Goal: Check status: Check status

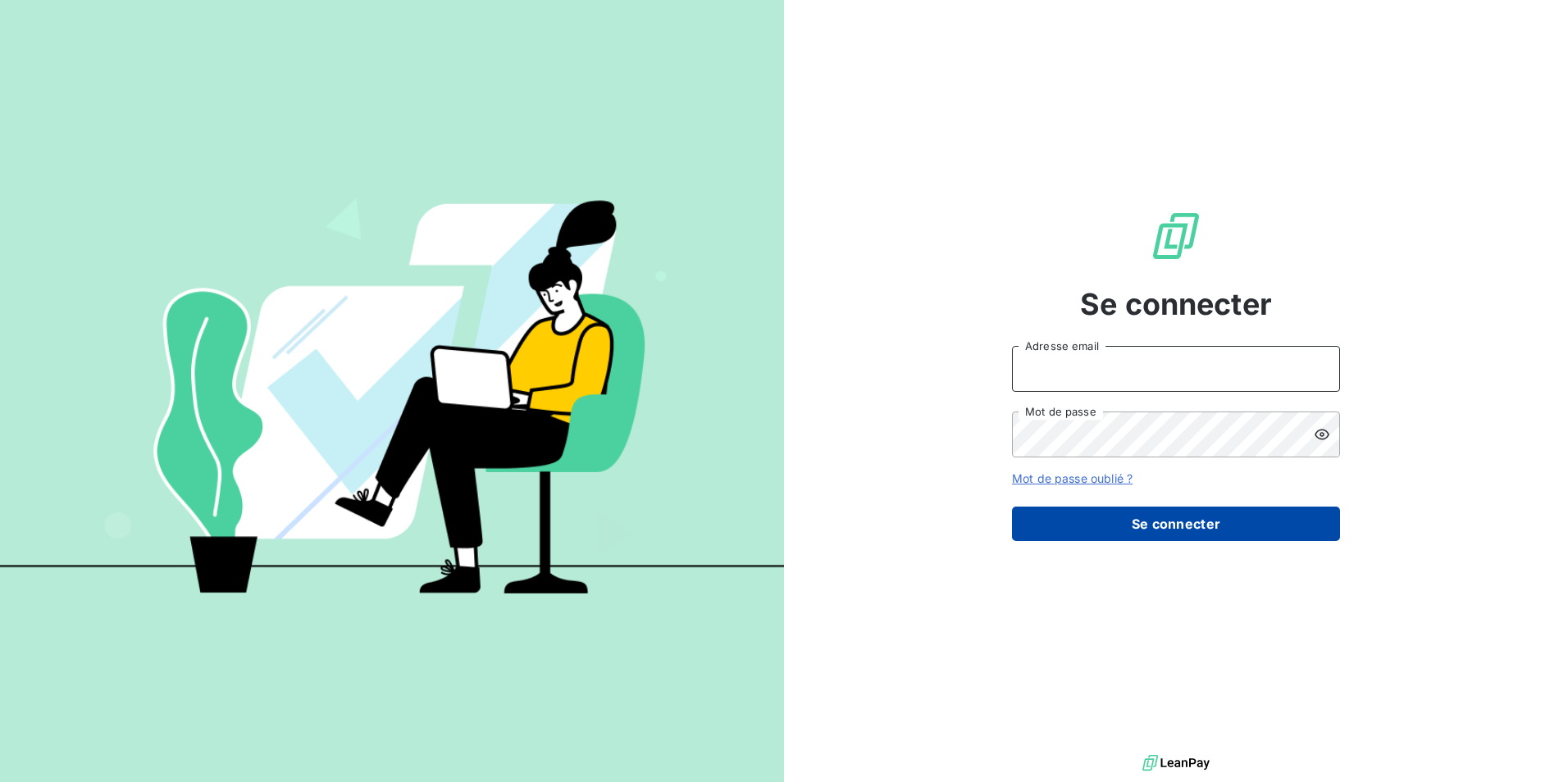
type input "[EMAIL_ADDRESS][DOMAIN_NAME]"
click at [1085, 521] on button "Se connecter" at bounding box center [1176, 524] width 328 height 34
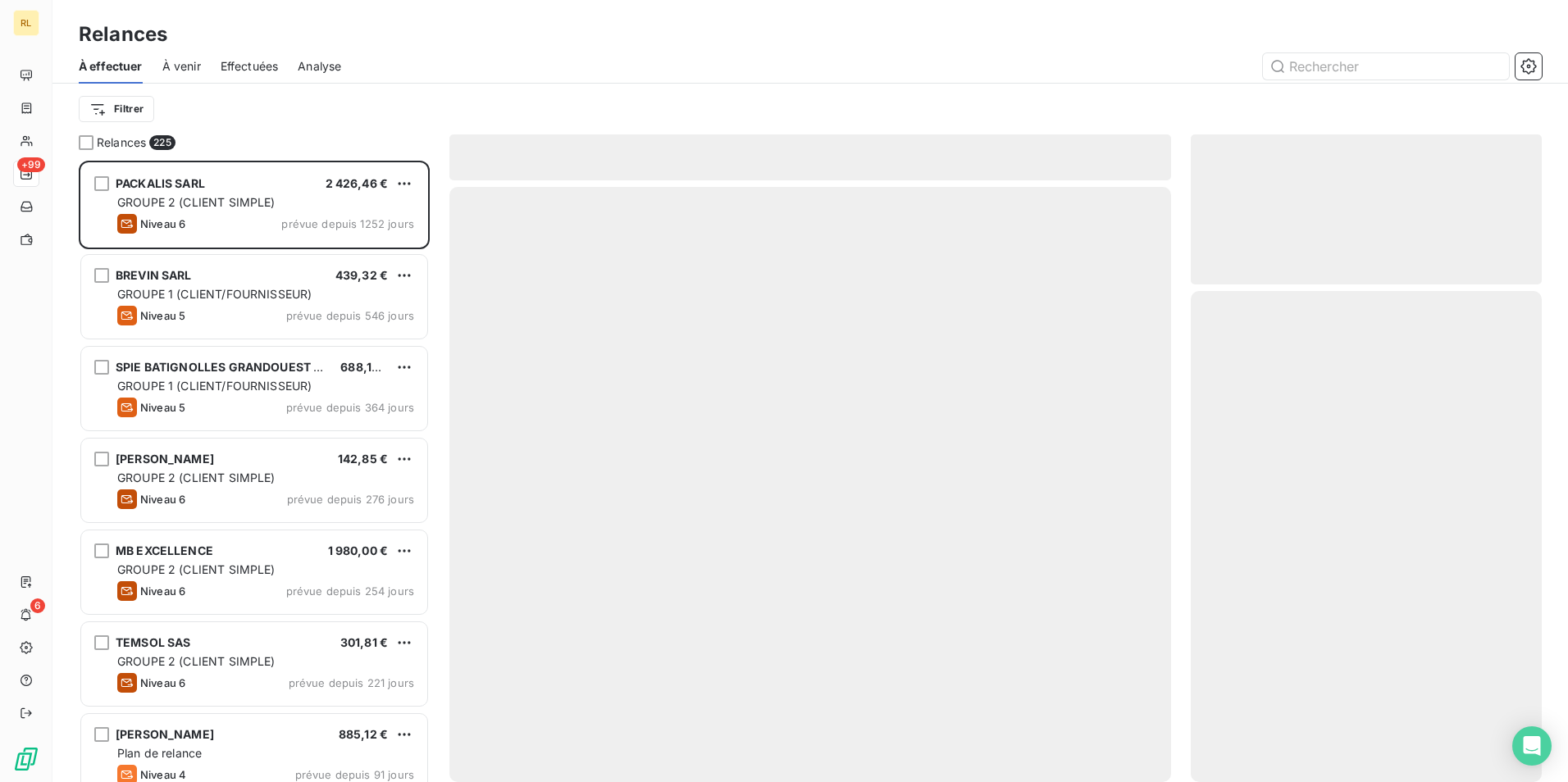
scroll to position [609, 338]
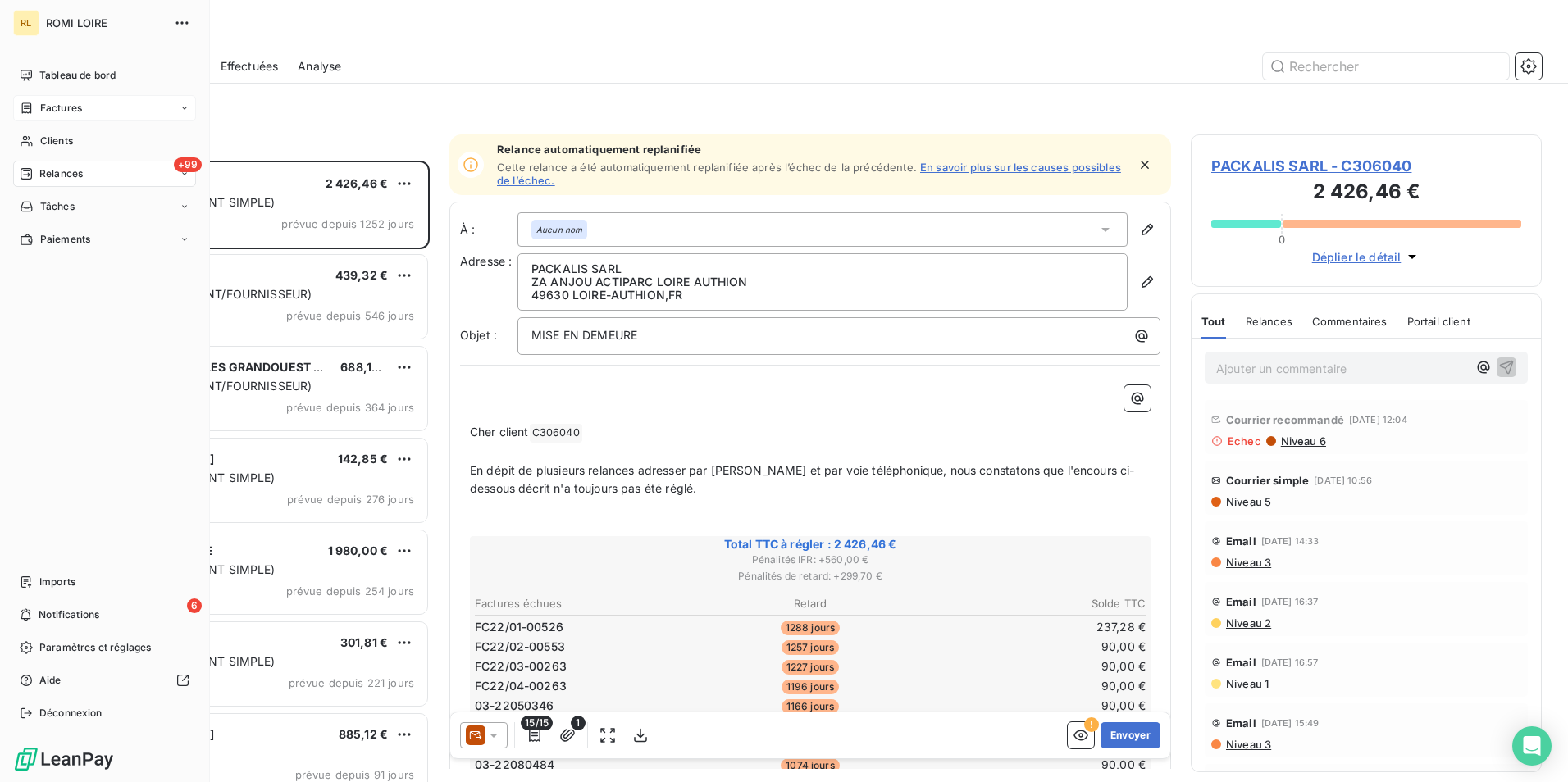
click at [84, 102] on div "Factures" at bounding box center [105, 107] width 183 height 26
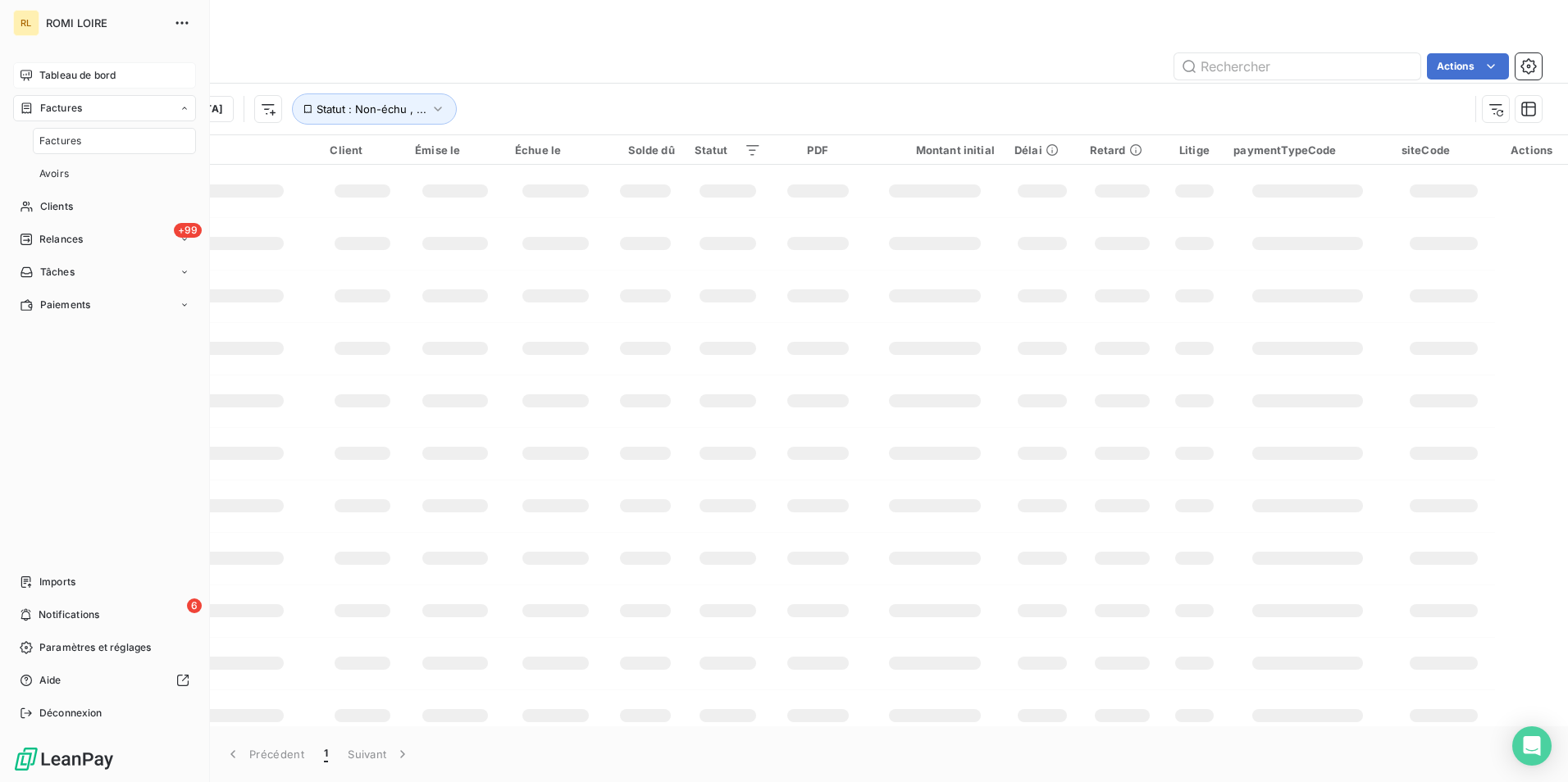
click at [74, 67] on div "Tableau de bord" at bounding box center [105, 75] width 183 height 26
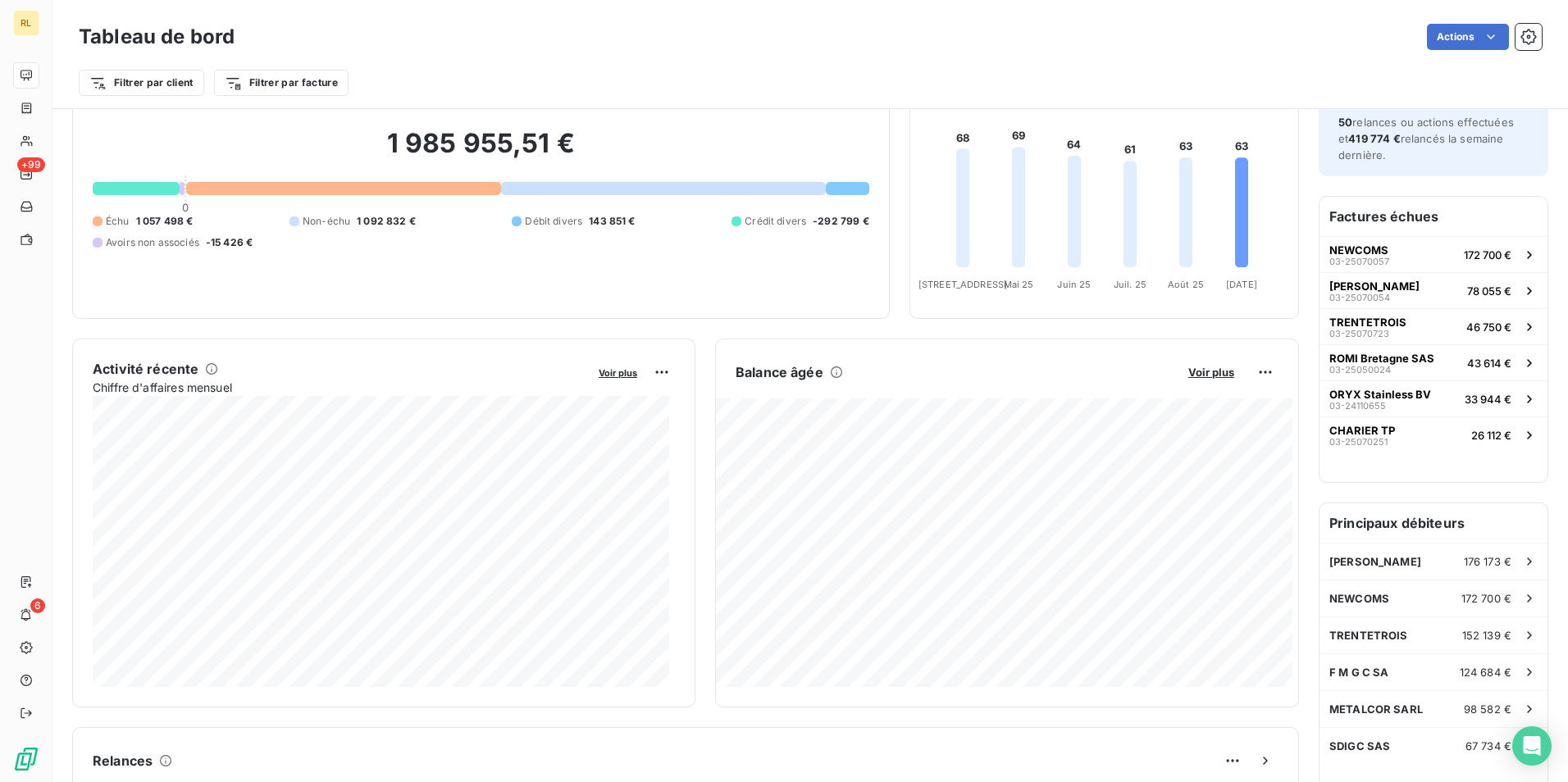
scroll to position [83, 0]
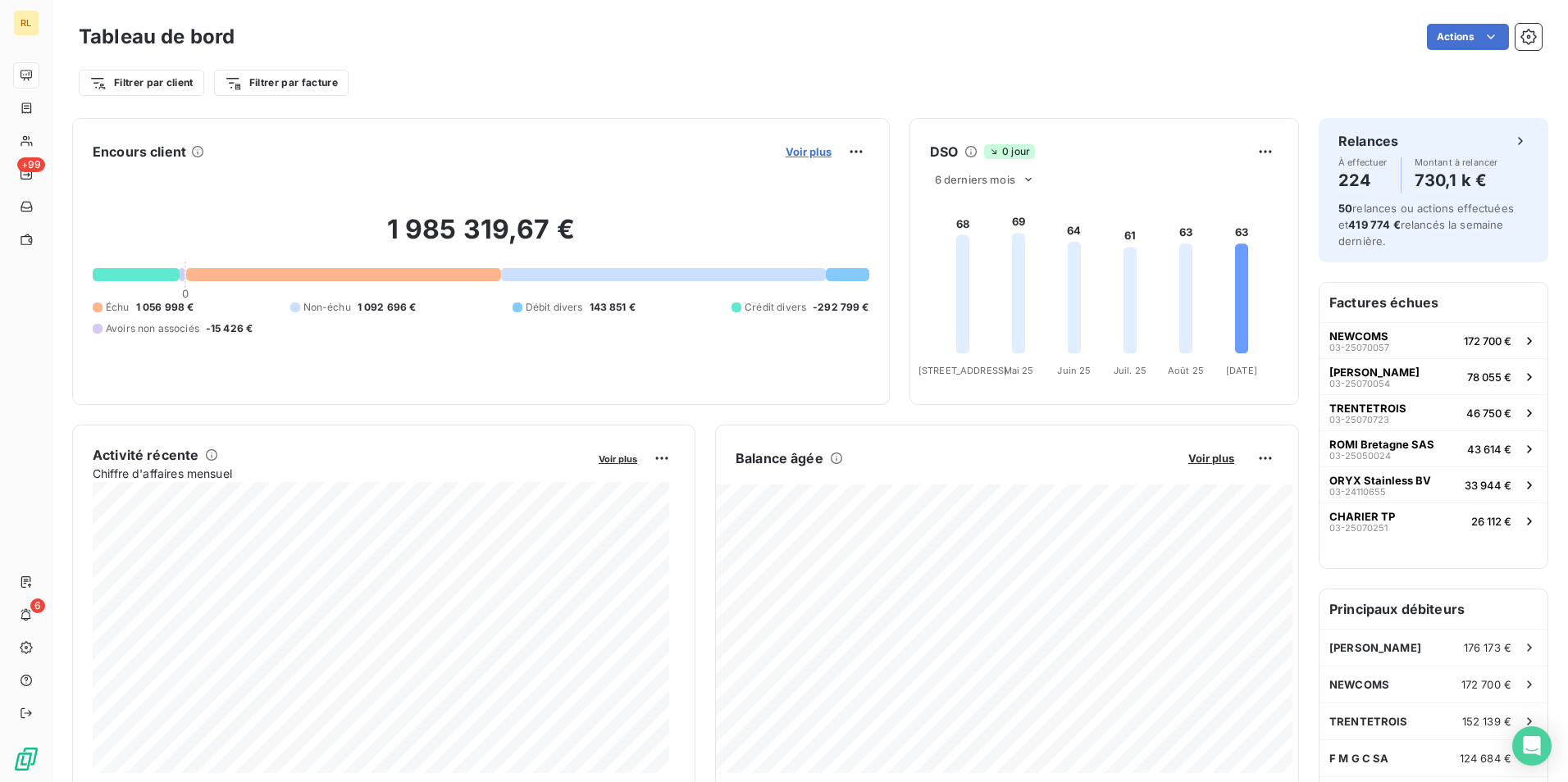
click at [797, 151] on span "Voir plus" at bounding box center [808, 152] width 46 height 13
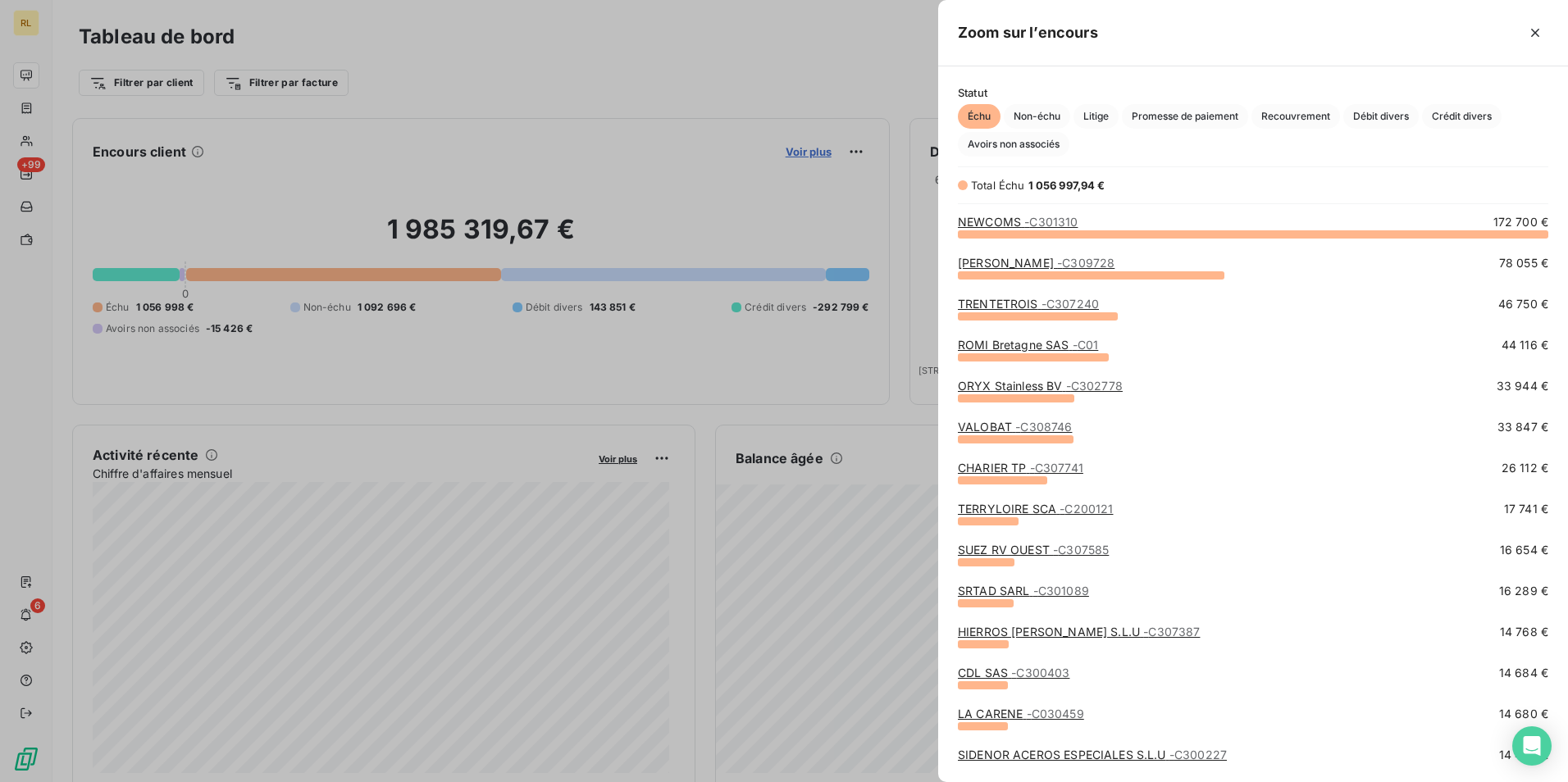
scroll to position [536, 618]
click at [1469, 116] on span "Crédit divers" at bounding box center [1461, 116] width 80 height 24
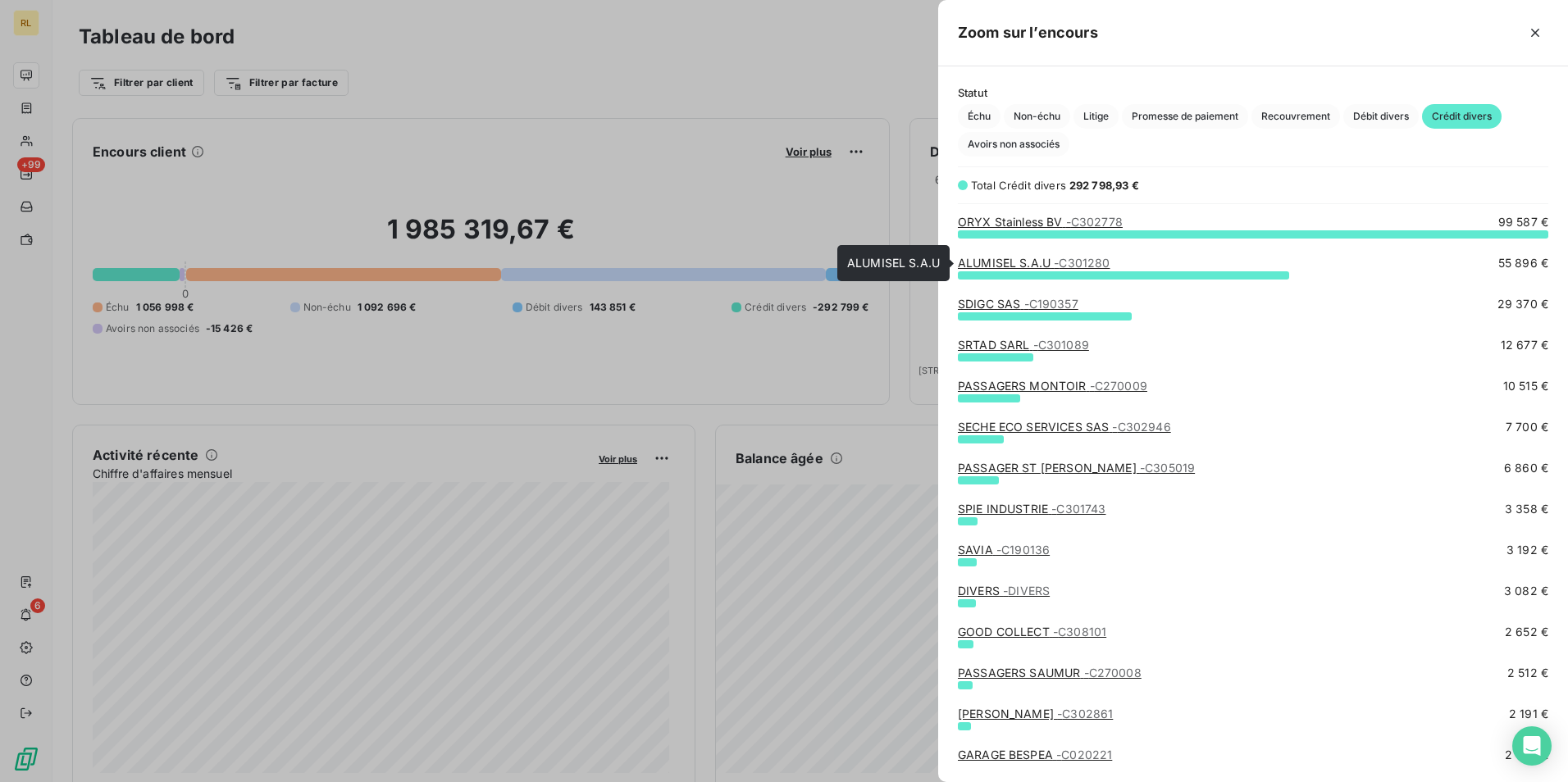
click at [1040, 262] on link "ALUMISEL S.A.U - C301280" at bounding box center [1033, 263] width 152 height 14
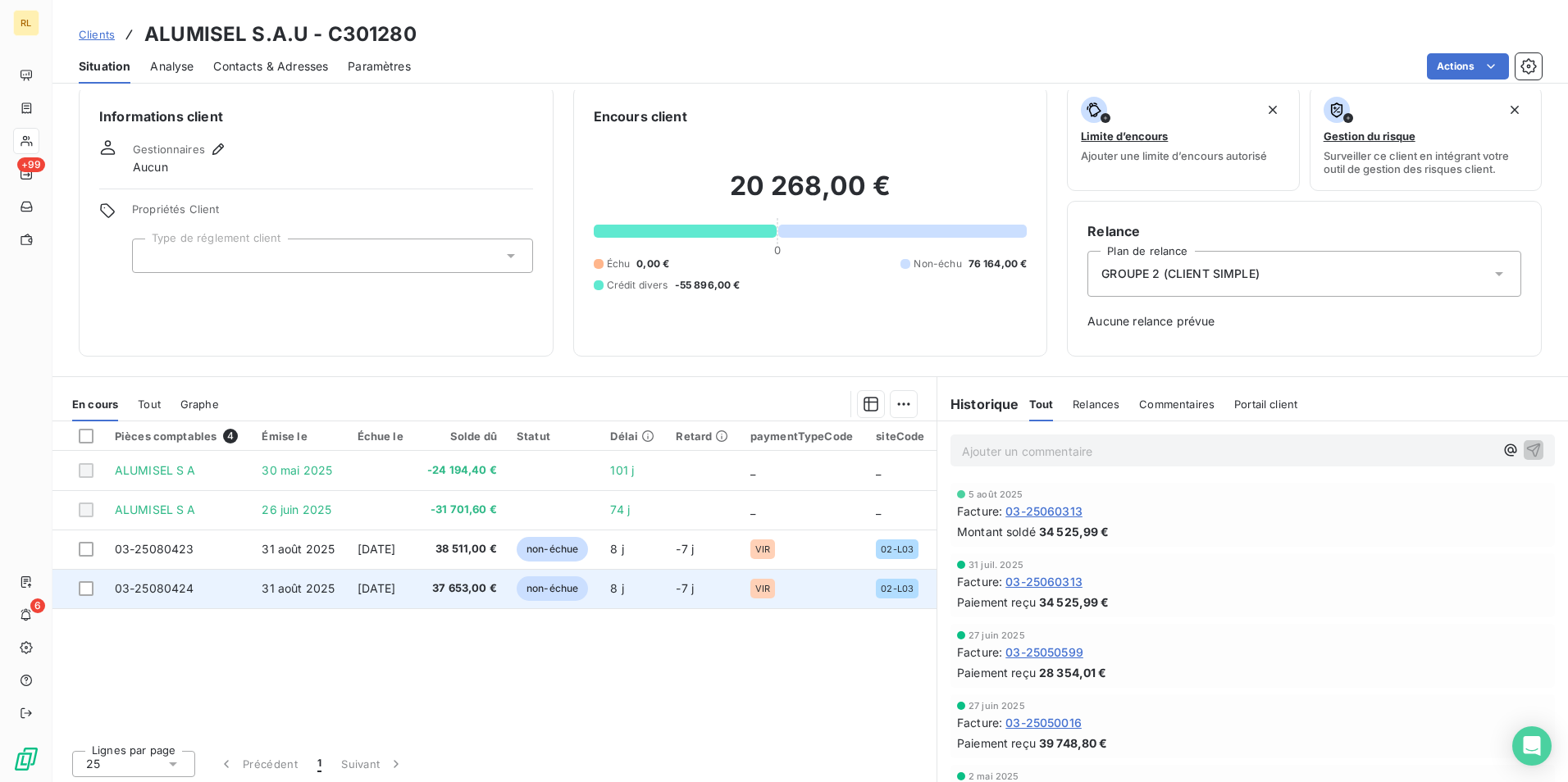
scroll to position [18, 0]
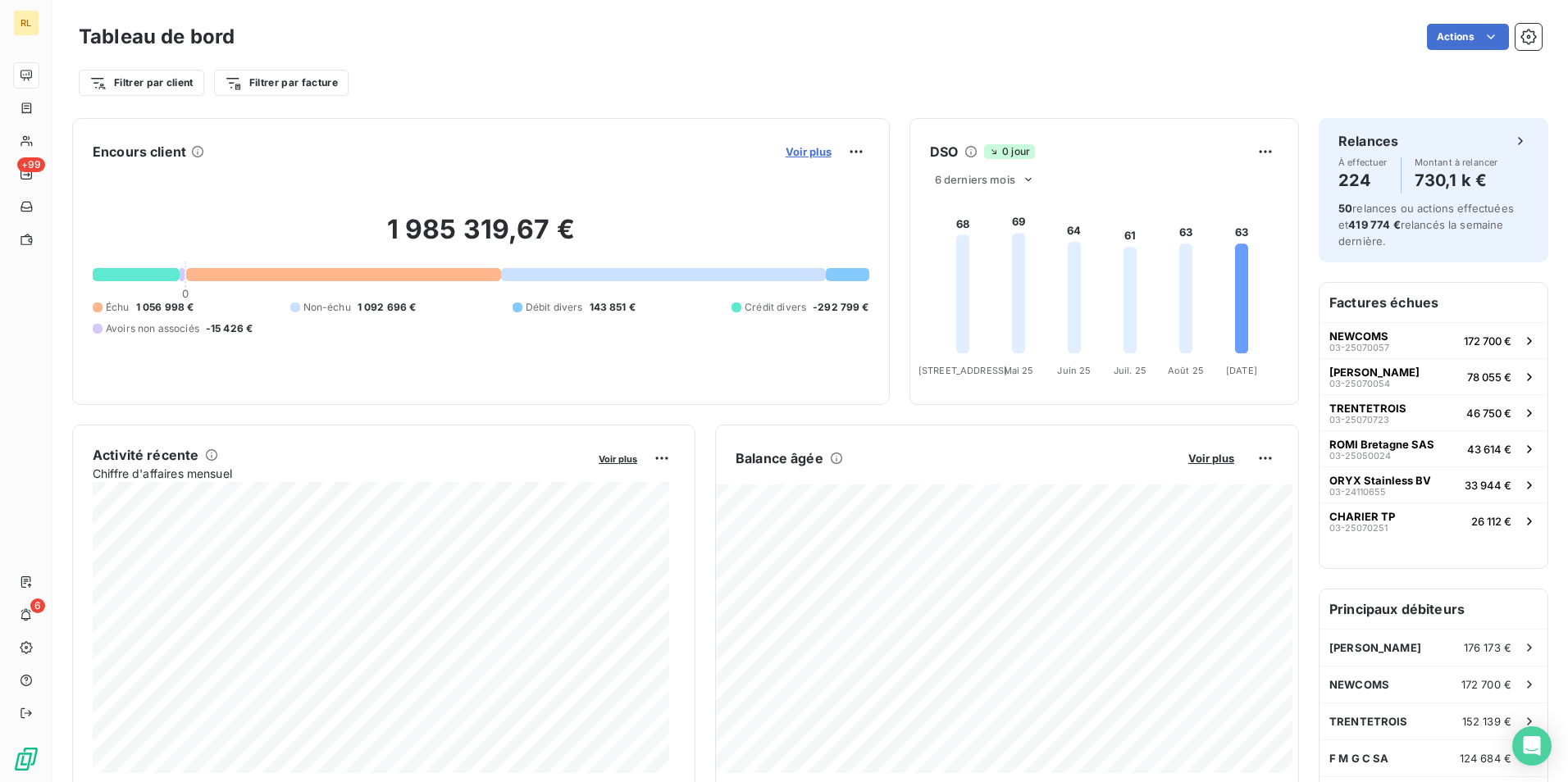
click at [792, 156] on span "Voir plus" at bounding box center [808, 152] width 46 height 13
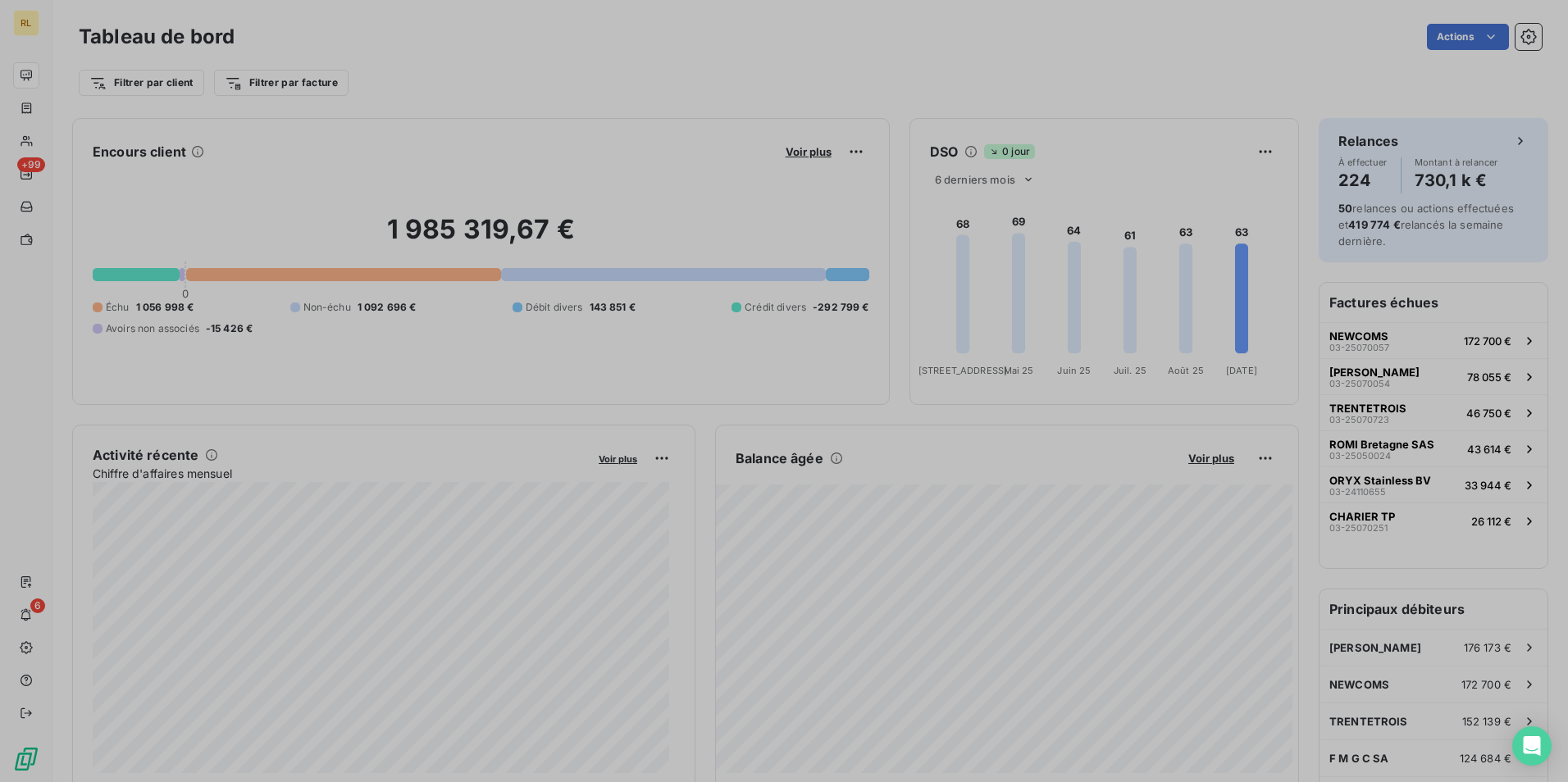
scroll to position [769, 618]
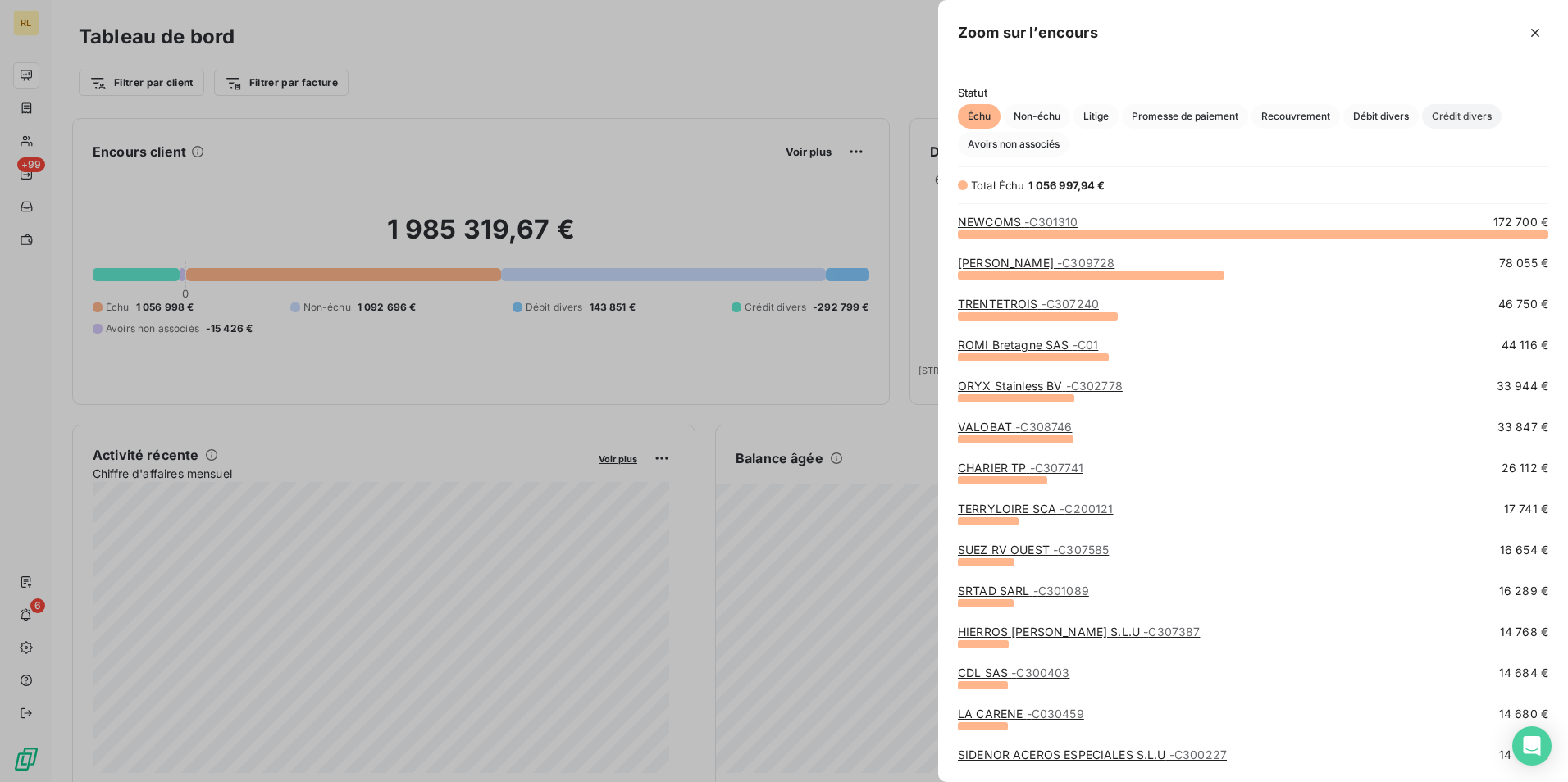
click at [1454, 117] on span "Crédit divers" at bounding box center [1461, 116] width 80 height 24
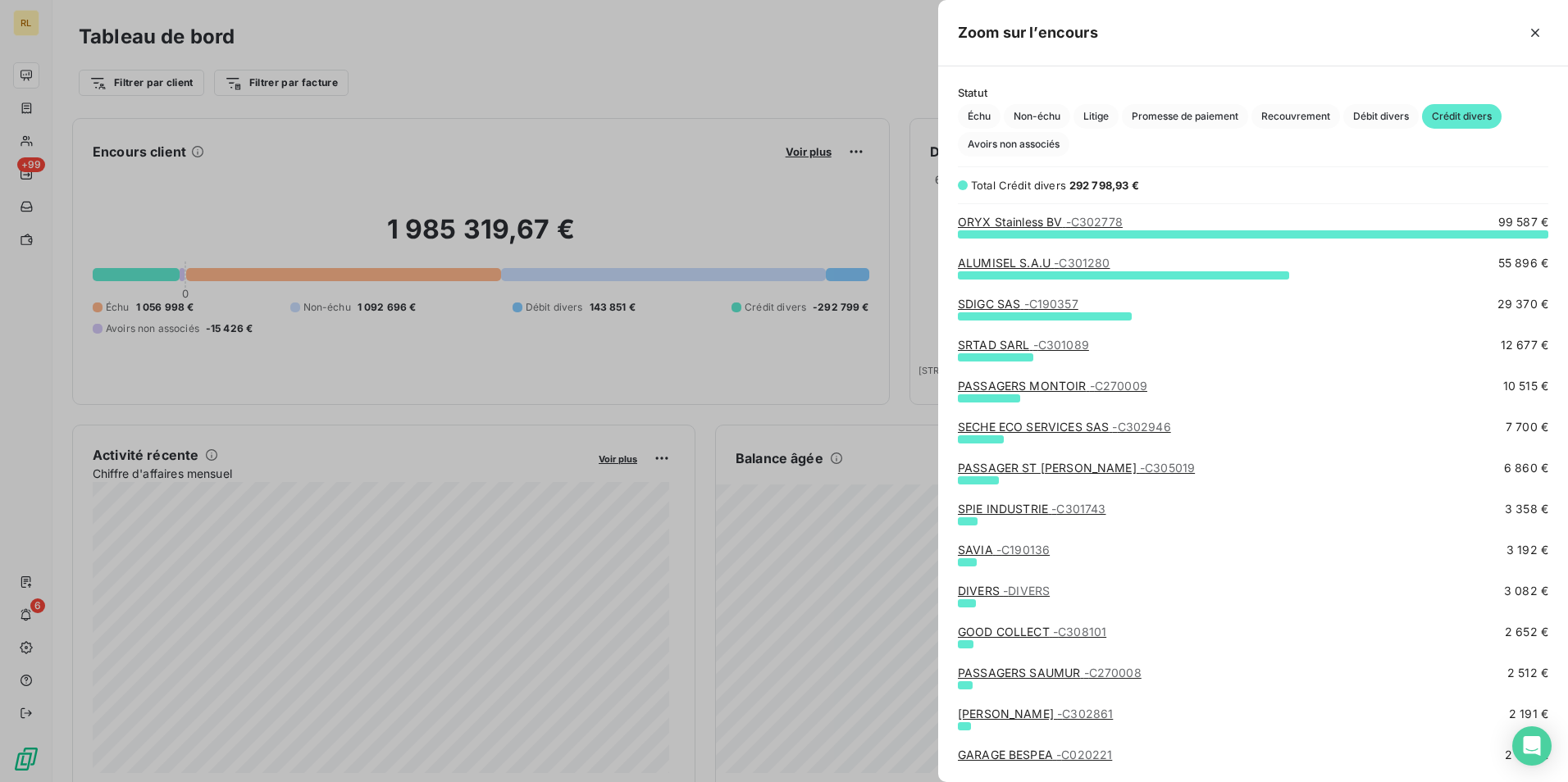
click at [1016, 351] on link "SRTAD SARL - C301089" at bounding box center [1023, 344] width 131 height 14
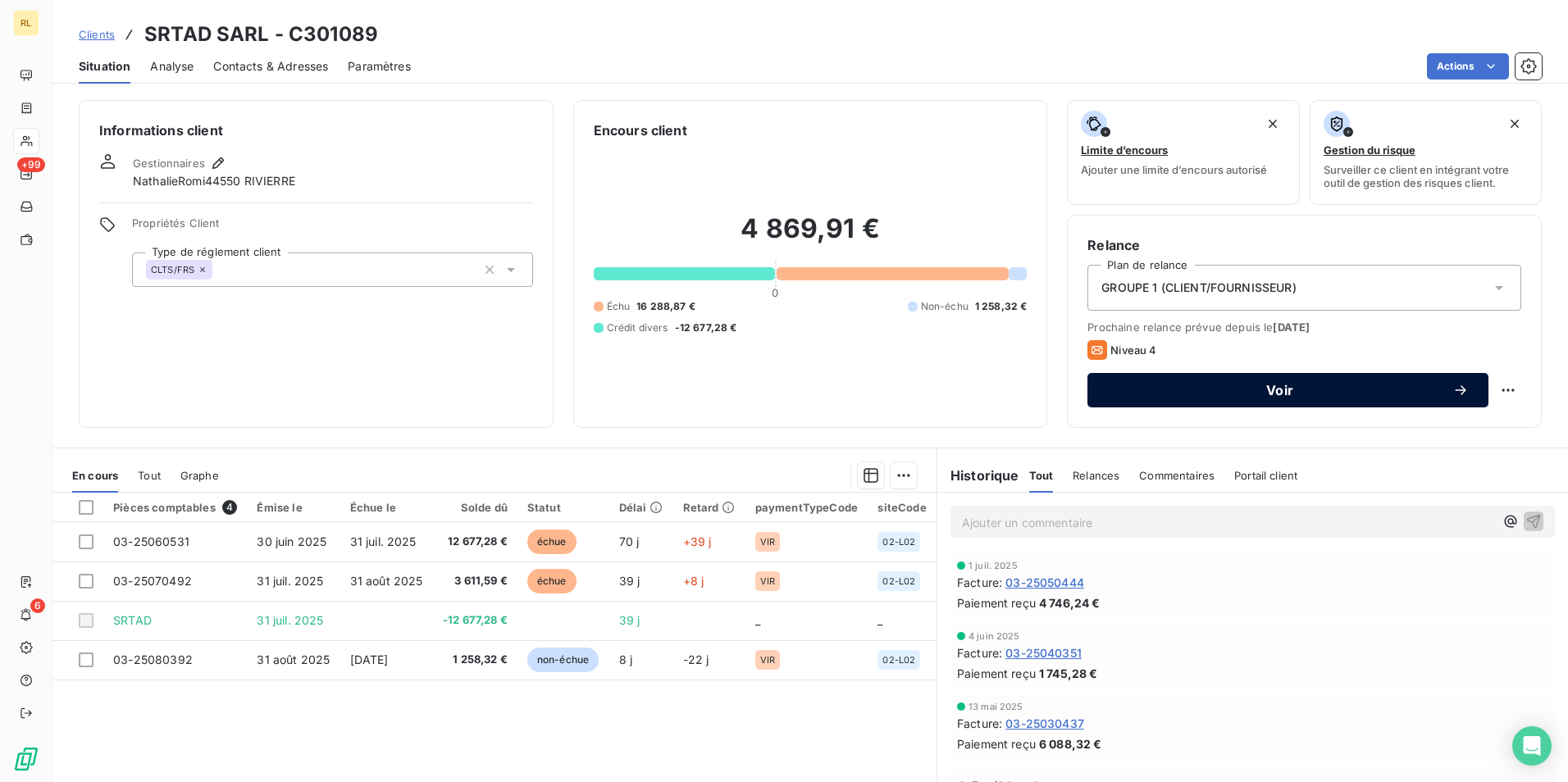
click at [1121, 398] on div "Voir" at bounding box center [1288, 390] width 362 height 17
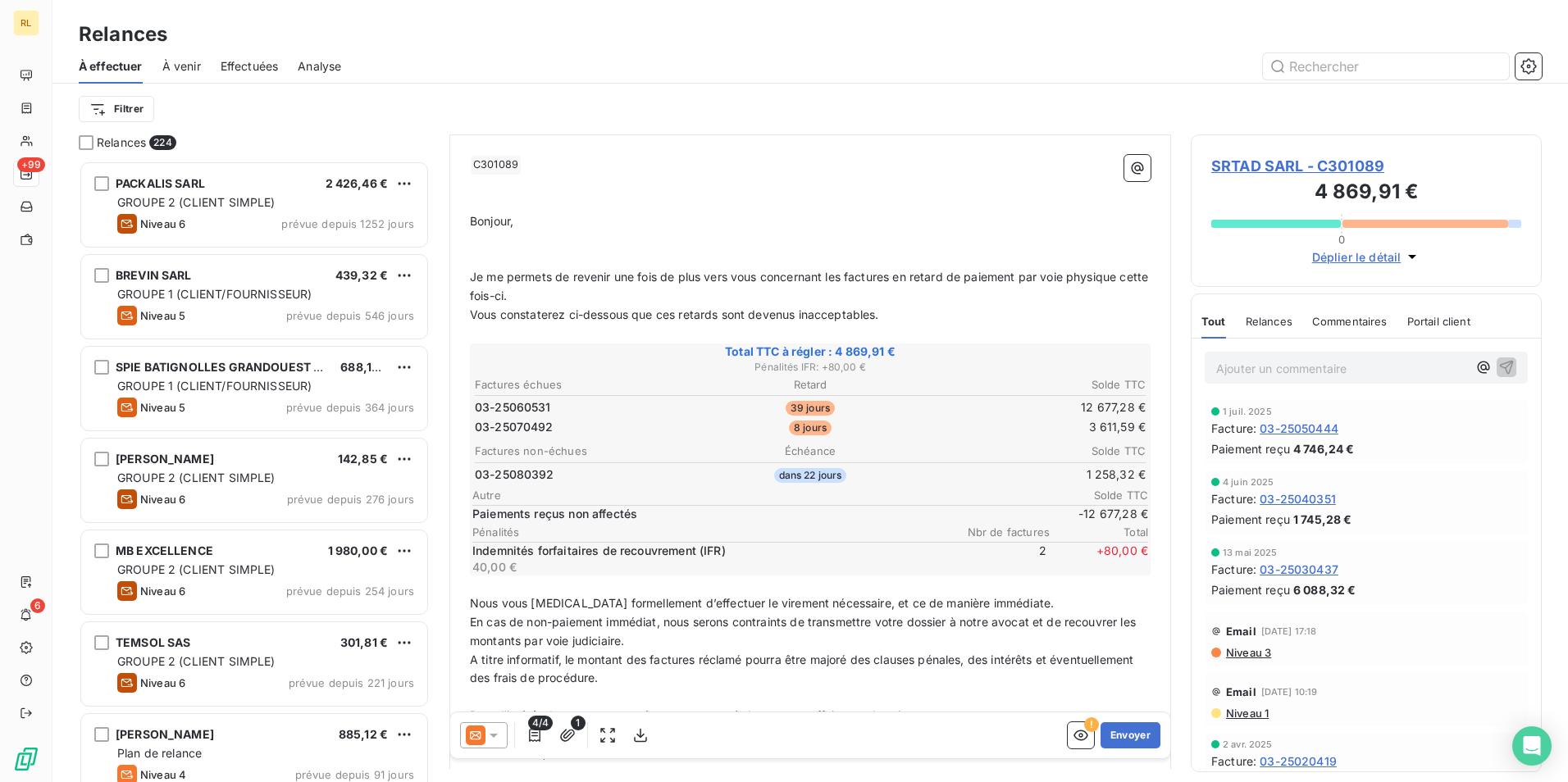
scroll to position [164, 0]
click at [526, 734] on icon "button" at bounding box center [535, 736] width 17 height 17
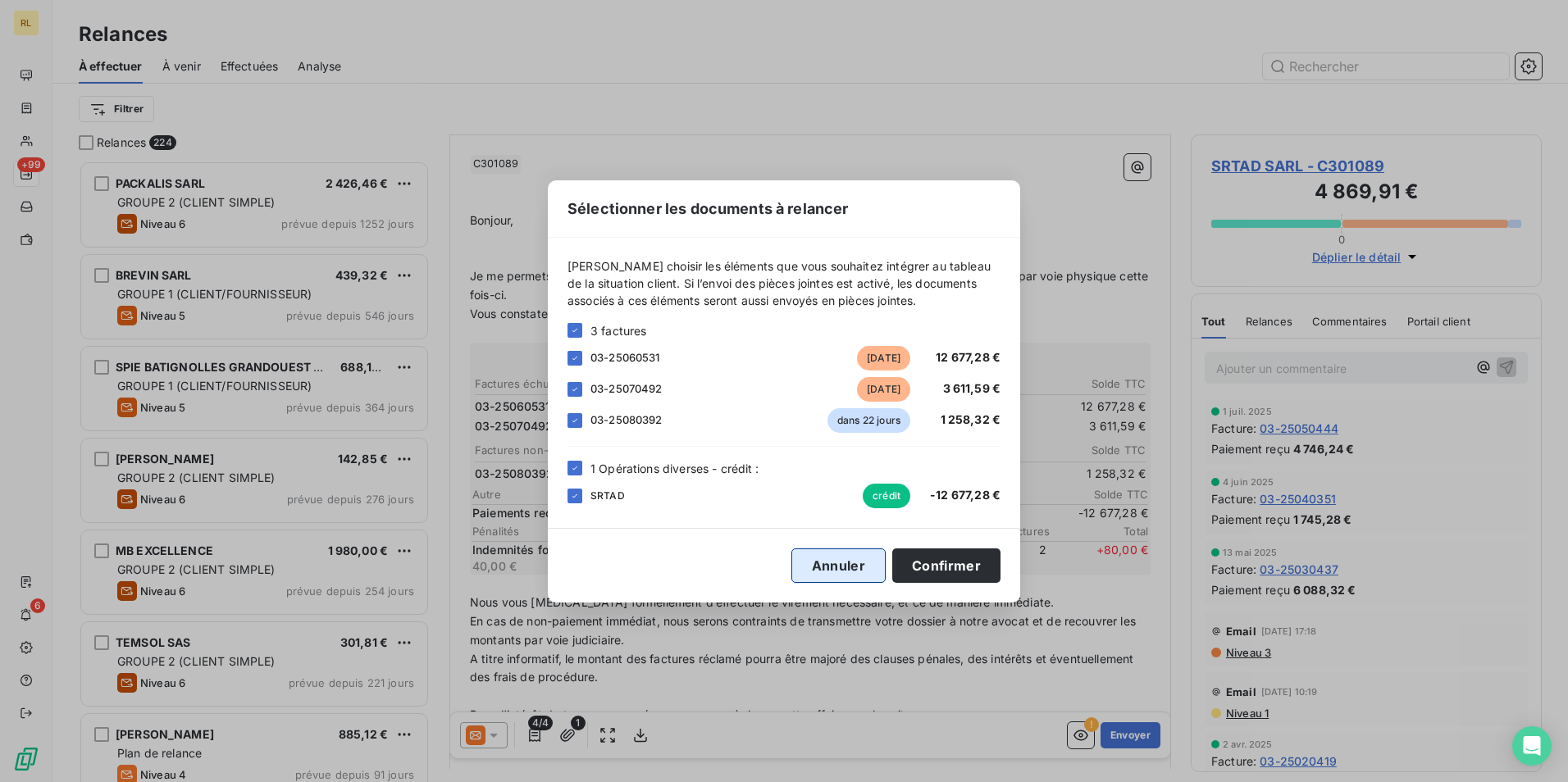
click at [804, 577] on button "Annuler" at bounding box center [839, 566] width 94 height 34
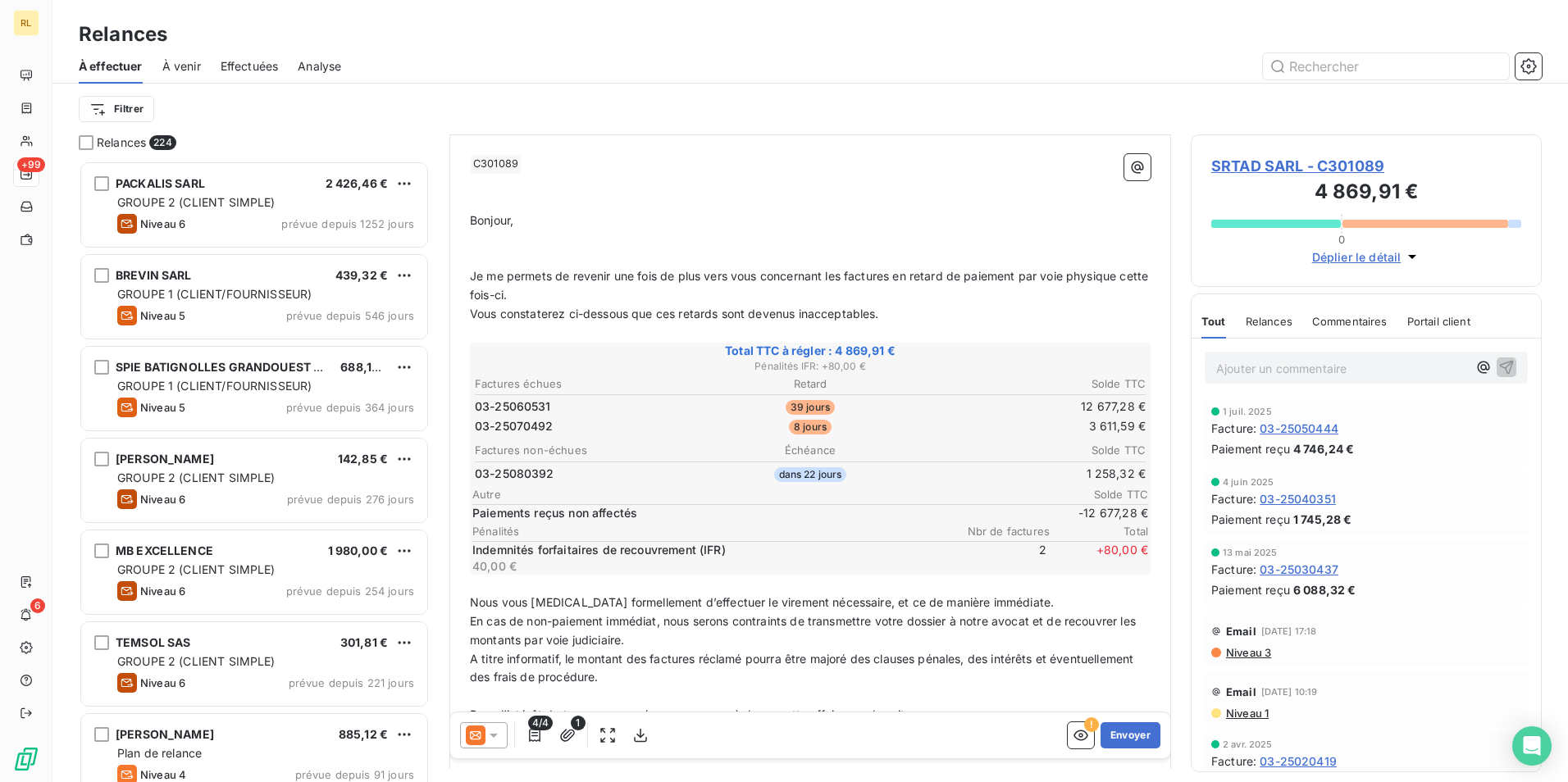
click at [502, 729] on div at bounding box center [483, 735] width 48 height 26
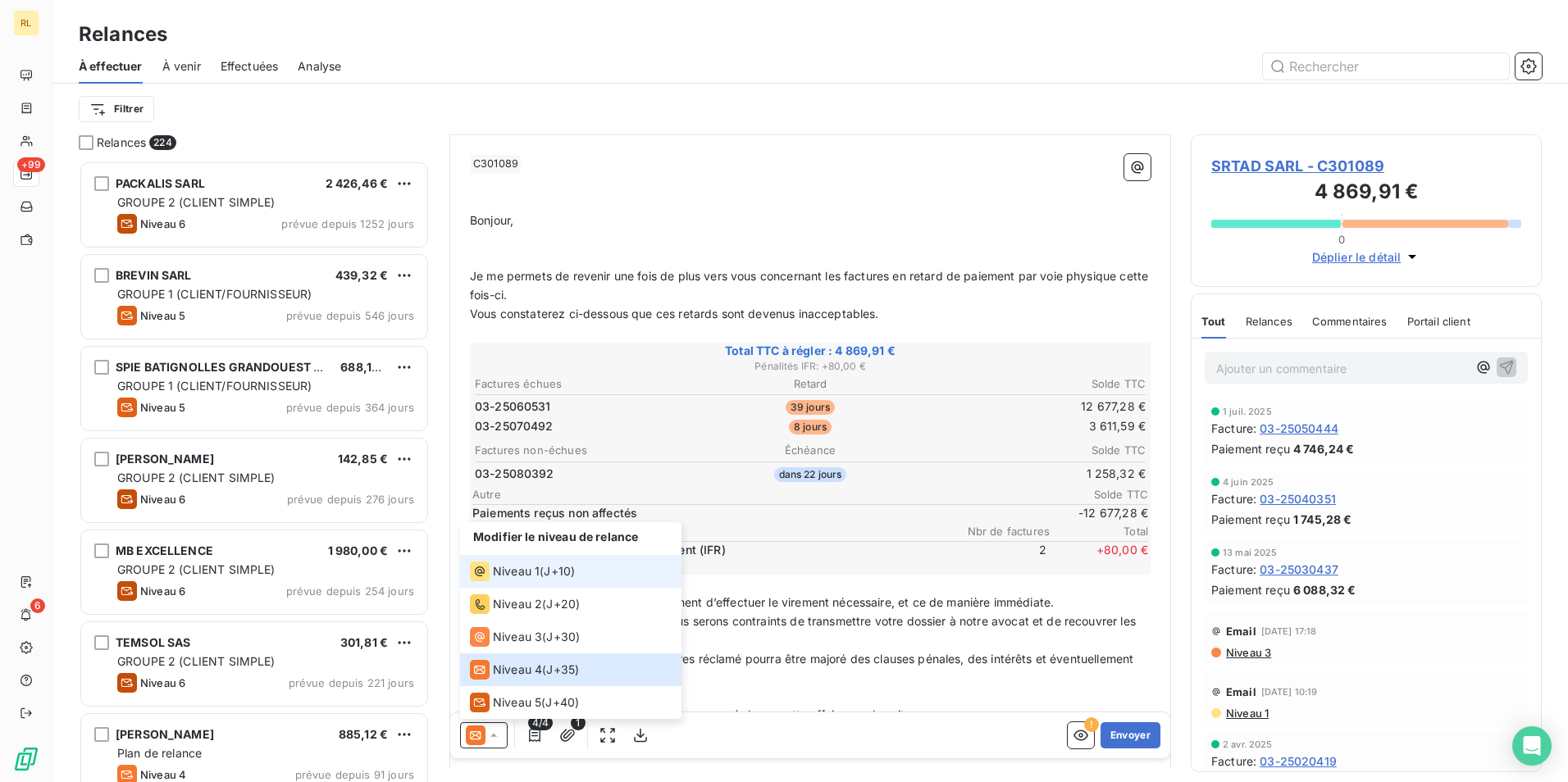
click at [520, 573] on span "Niveau 1" at bounding box center [516, 571] width 47 height 17
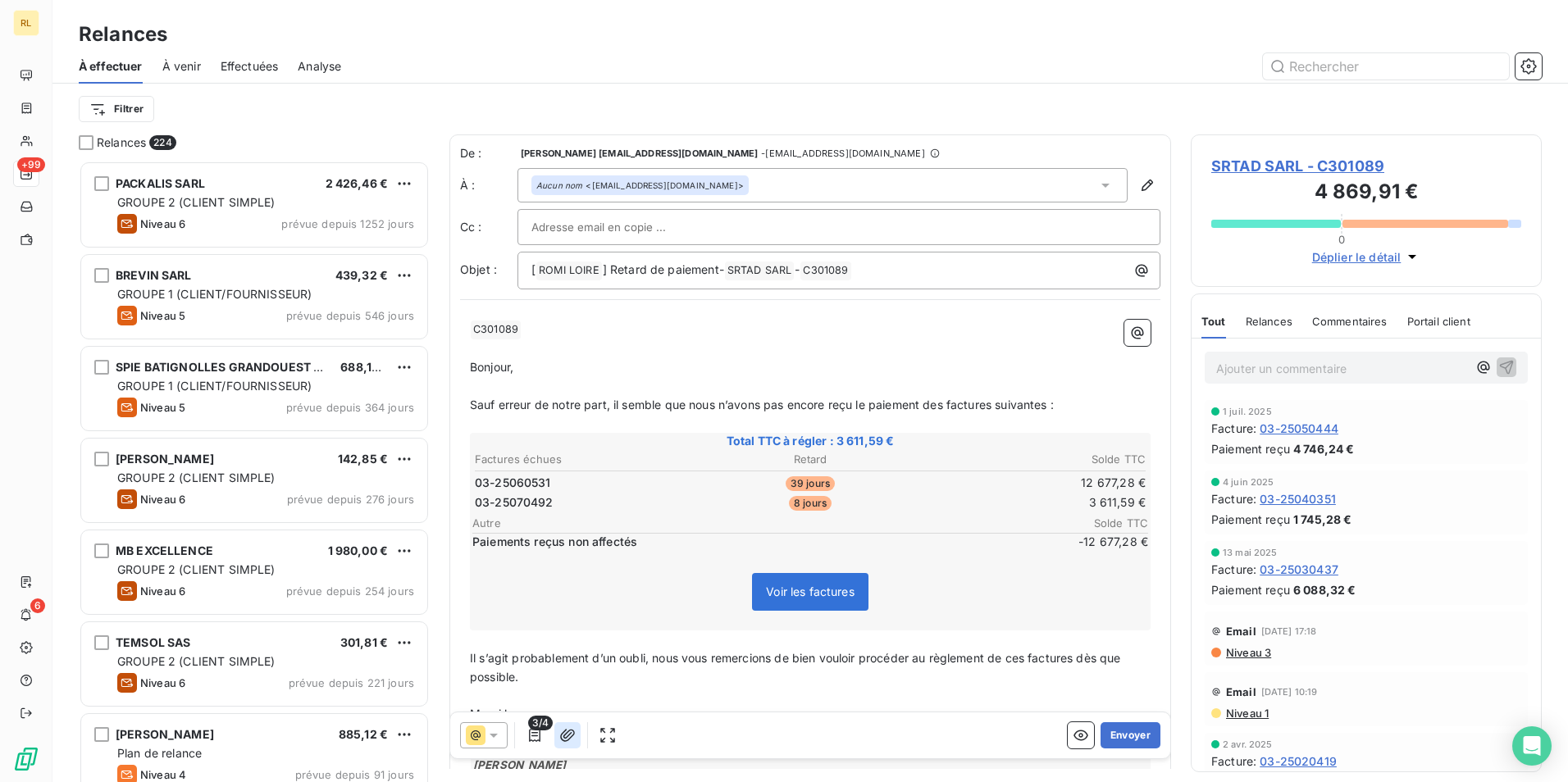
click at [572, 736] on icon "button" at bounding box center [567, 734] width 15 height 13
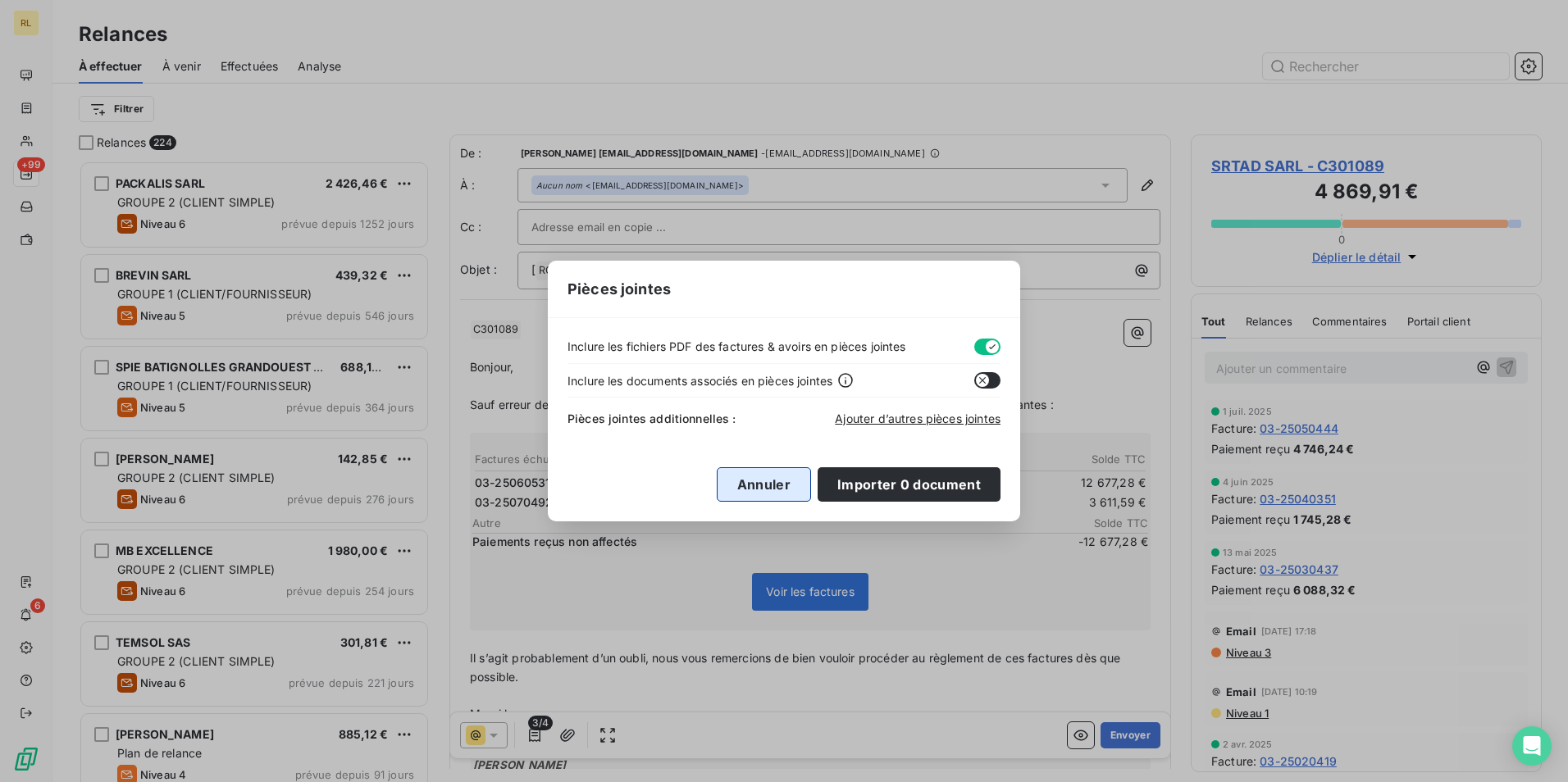
click at [763, 480] on button "Annuler" at bounding box center [764, 484] width 94 height 34
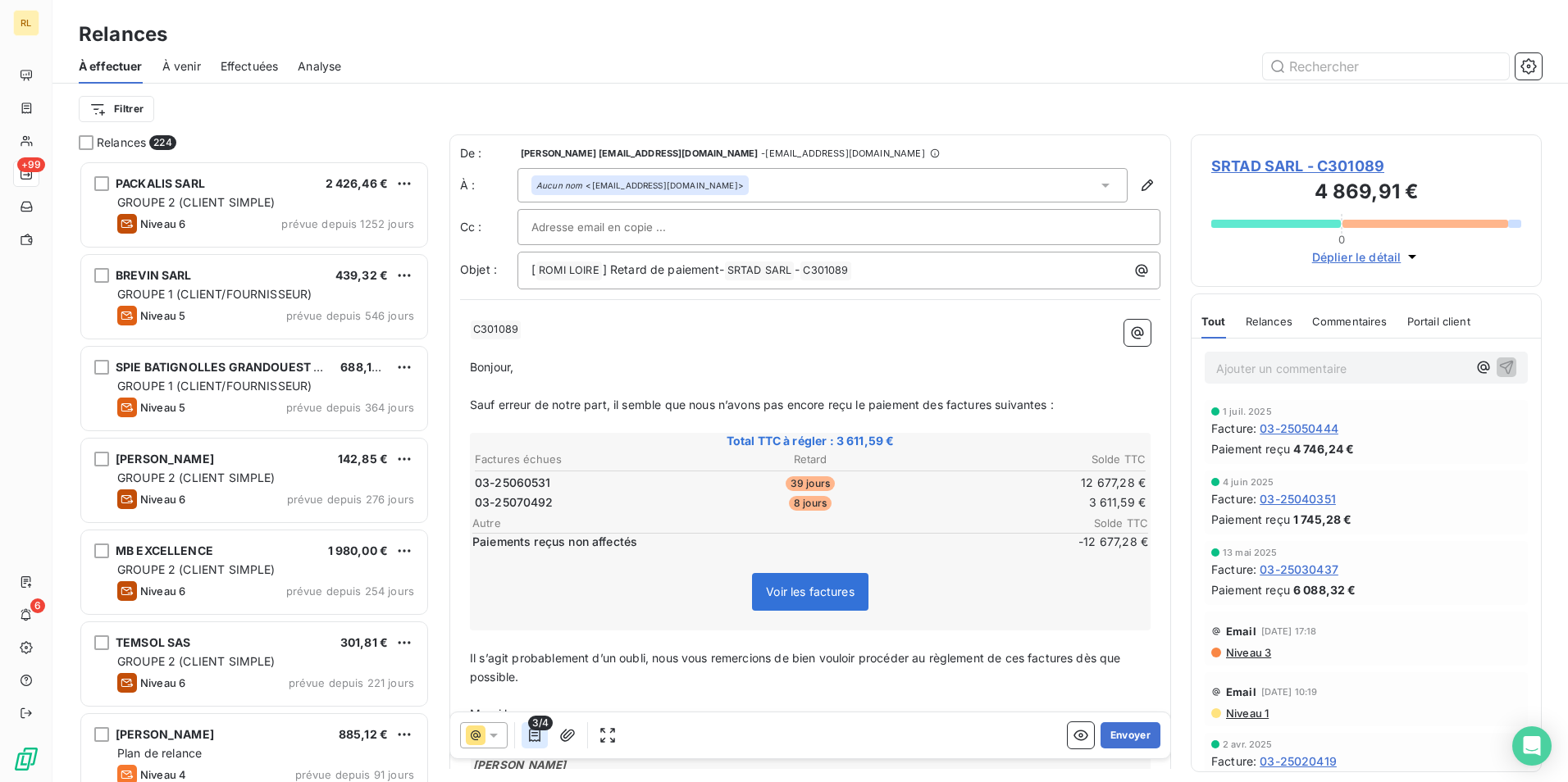
click at [533, 733] on icon "button" at bounding box center [535, 736] width 17 height 17
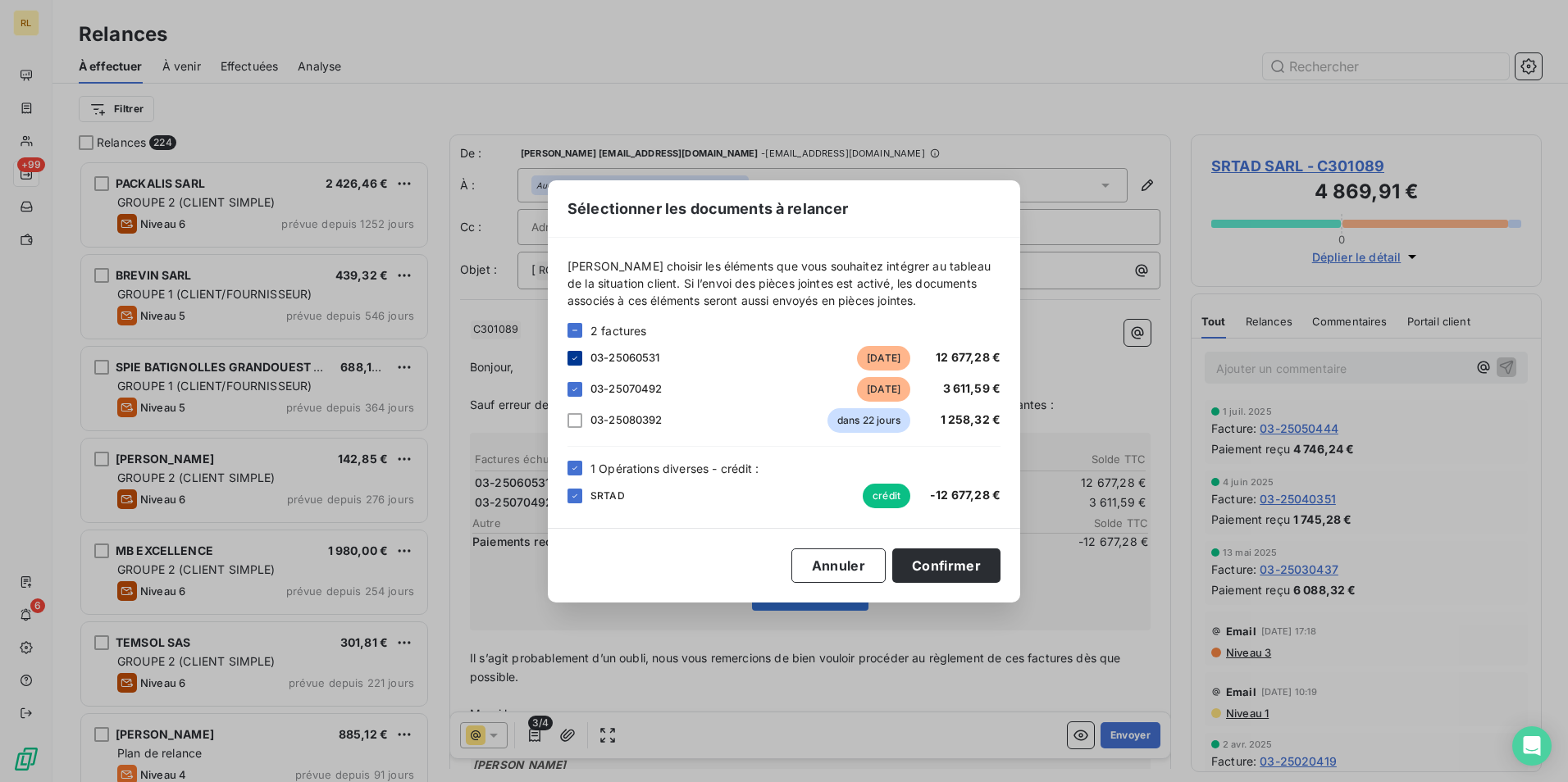
click at [577, 361] on icon at bounding box center [575, 358] width 10 height 10
click at [577, 471] on icon at bounding box center [575, 468] width 10 height 10
click at [577, 421] on div at bounding box center [575, 420] width 15 height 15
click at [941, 565] on button "Confirmer" at bounding box center [946, 566] width 108 height 34
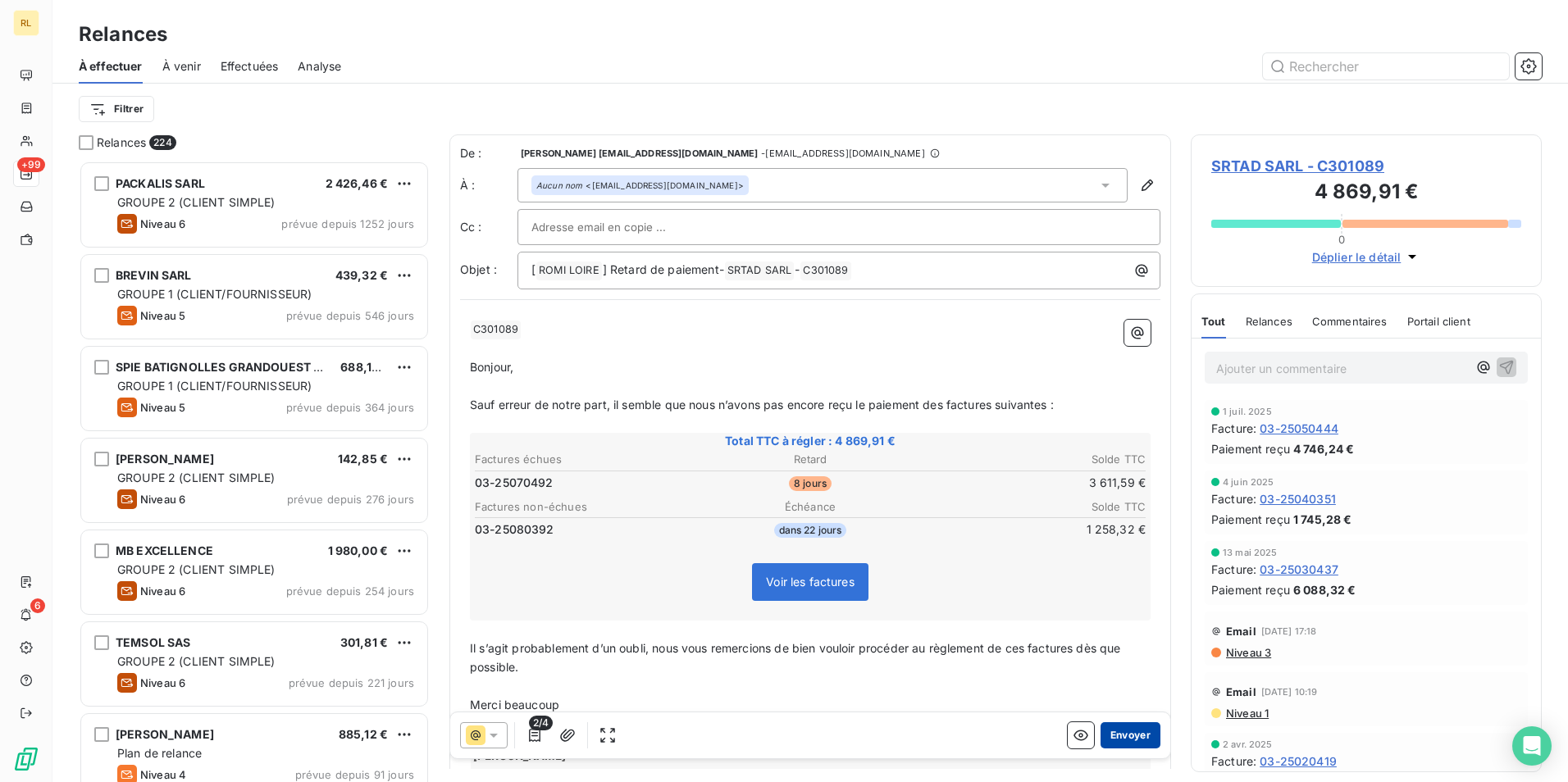
click at [1132, 733] on button "Envoyer" at bounding box center [1130, 735] width 60 height 26
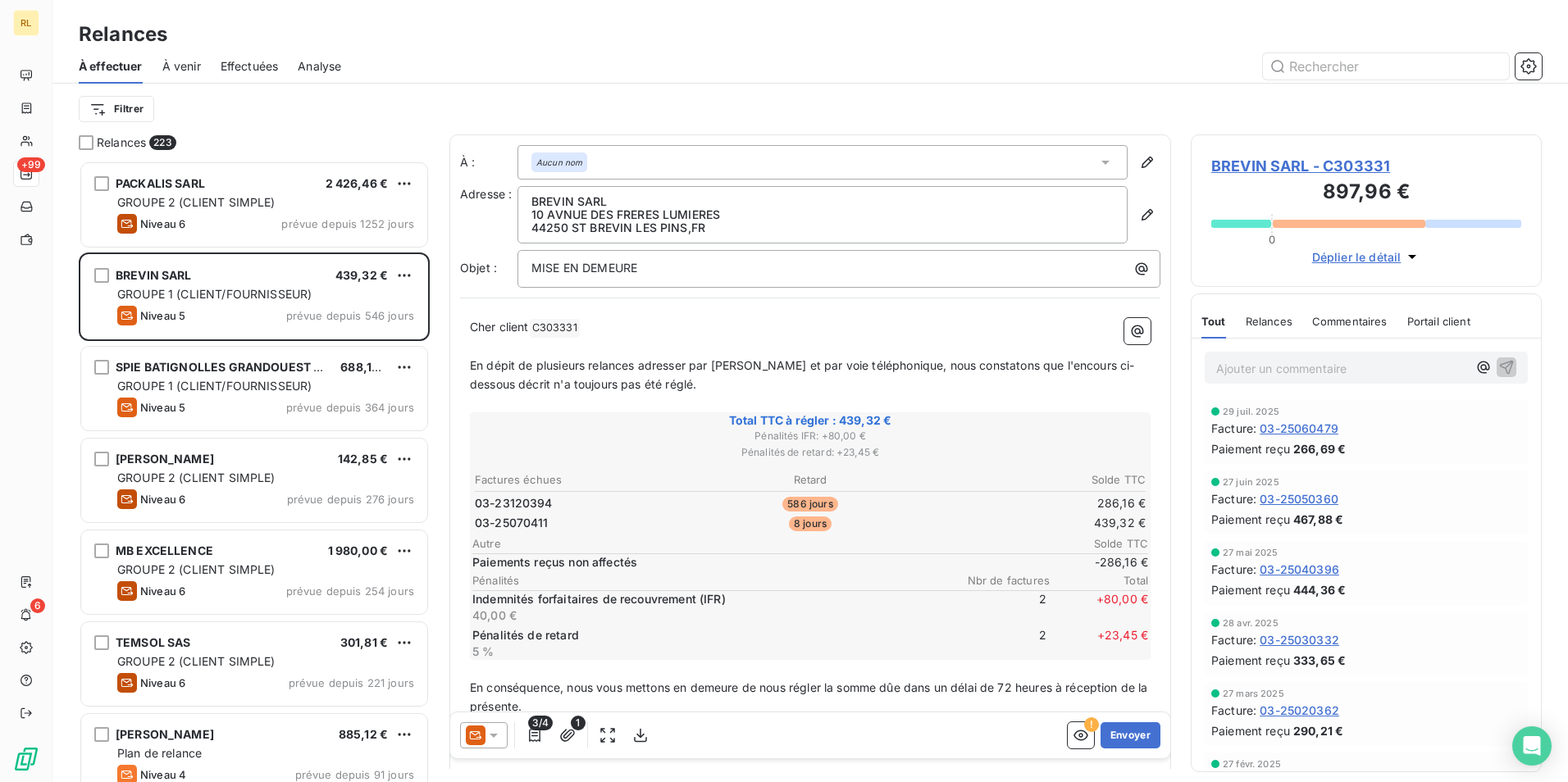
click at [102, 62] on span "À effectuer" at bounding box center [111, 66] width 64 height 17
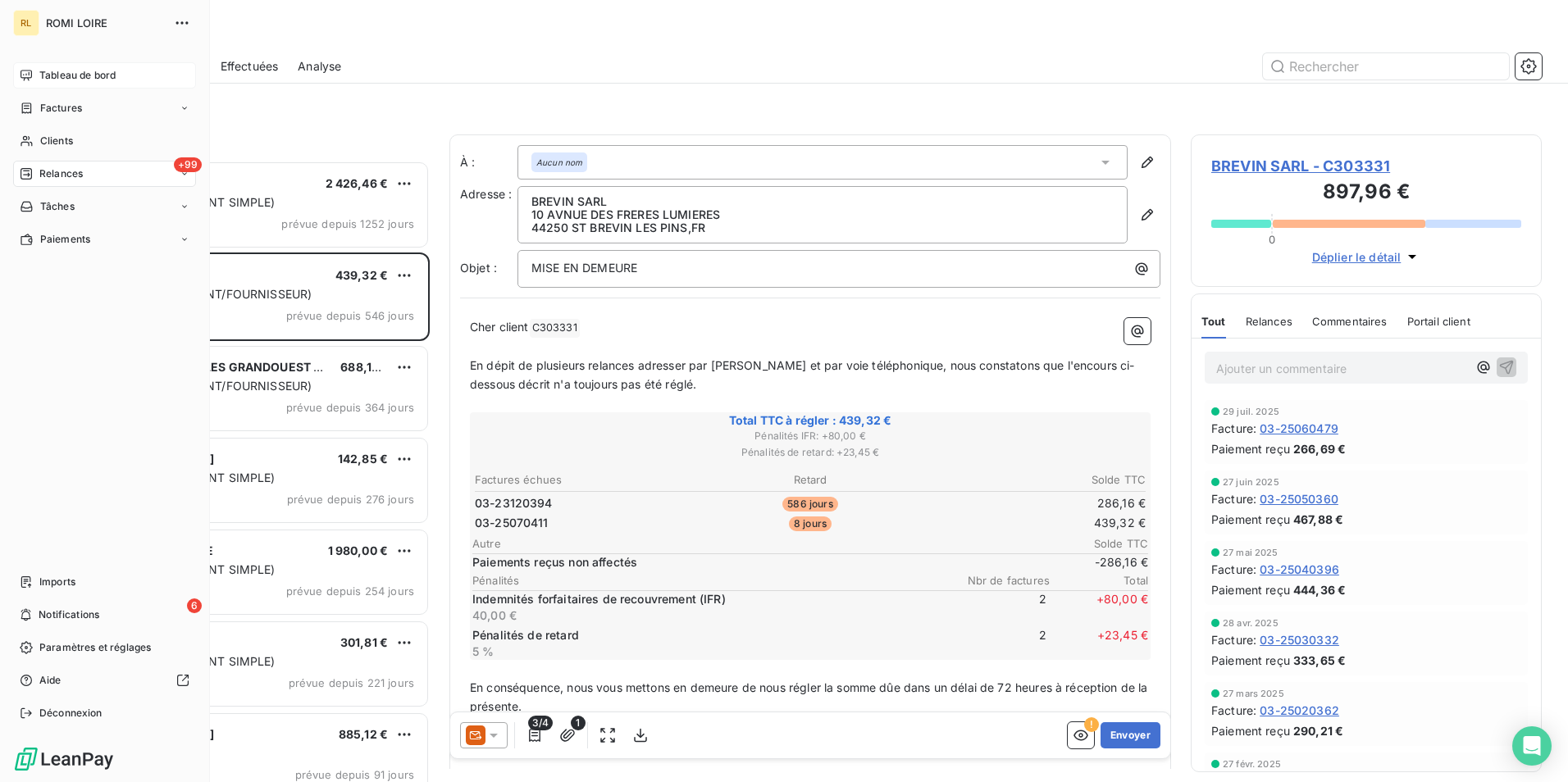
click at [65, 64] on div "Tableau de bord" at bounding box center [105, 75] width 183 height 26
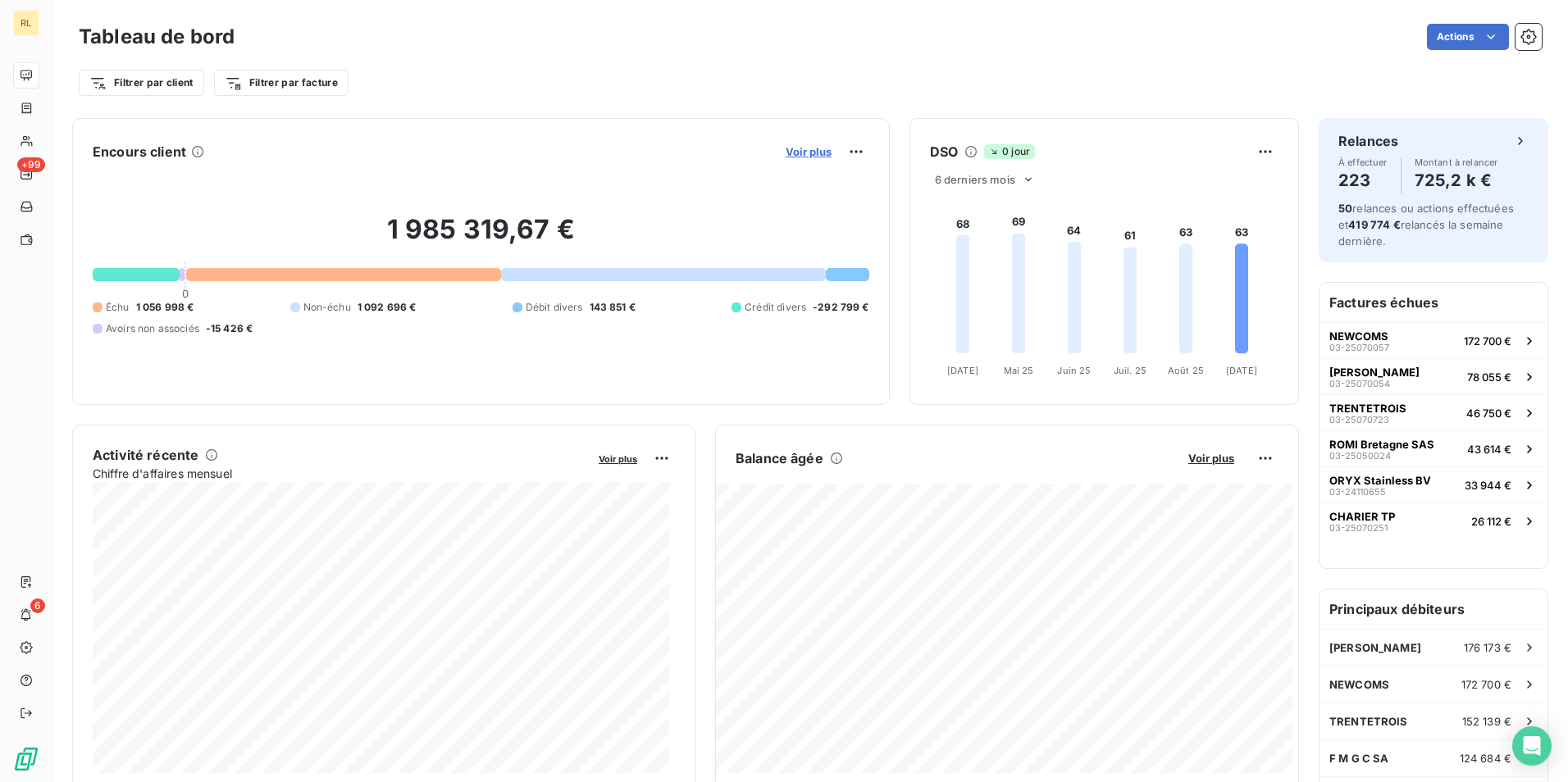
click at [823, 152] on span "Voir plus" at bounding box center [808, 152] width 46 height 13
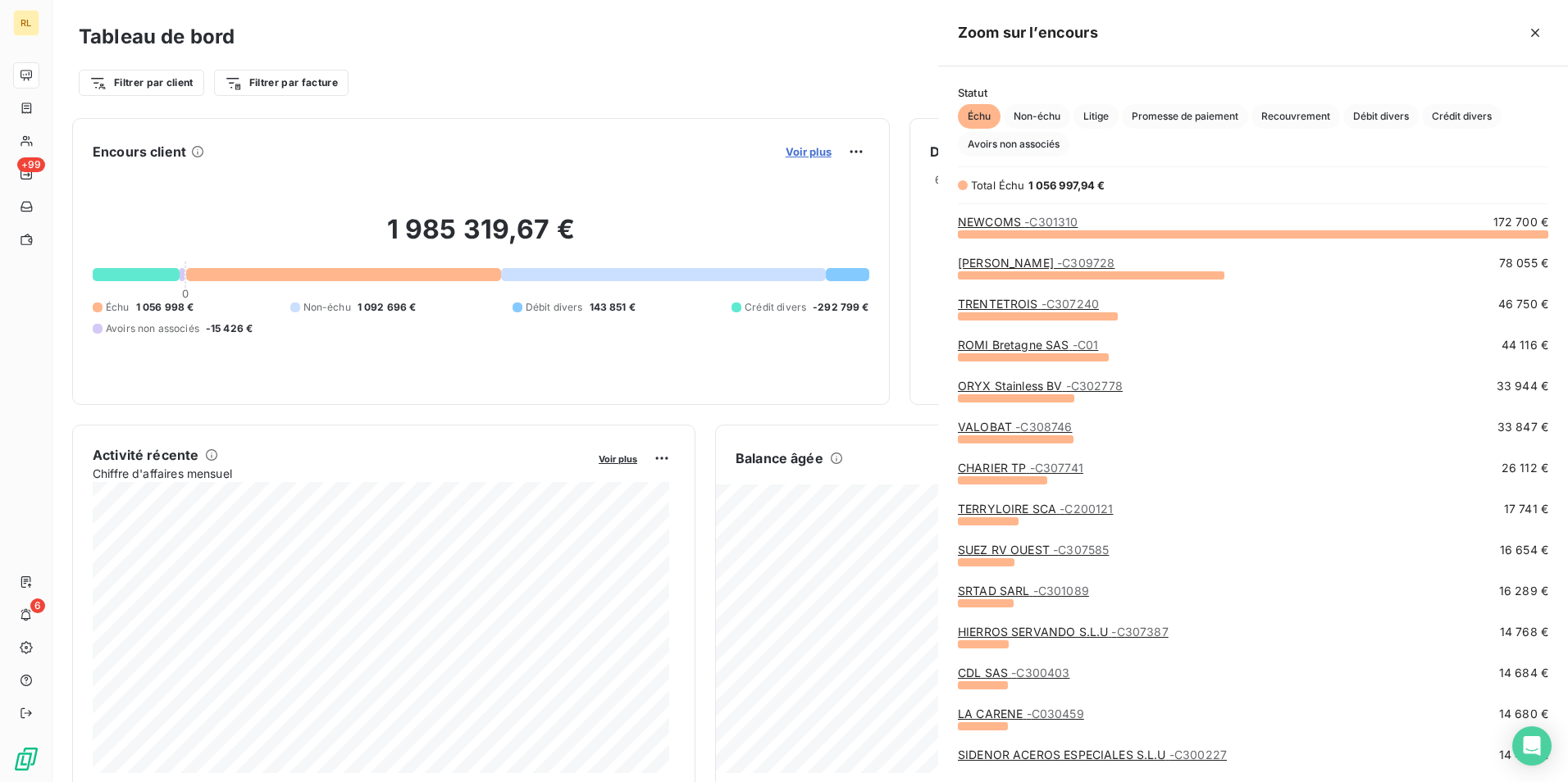
scroll to position [536, 618]
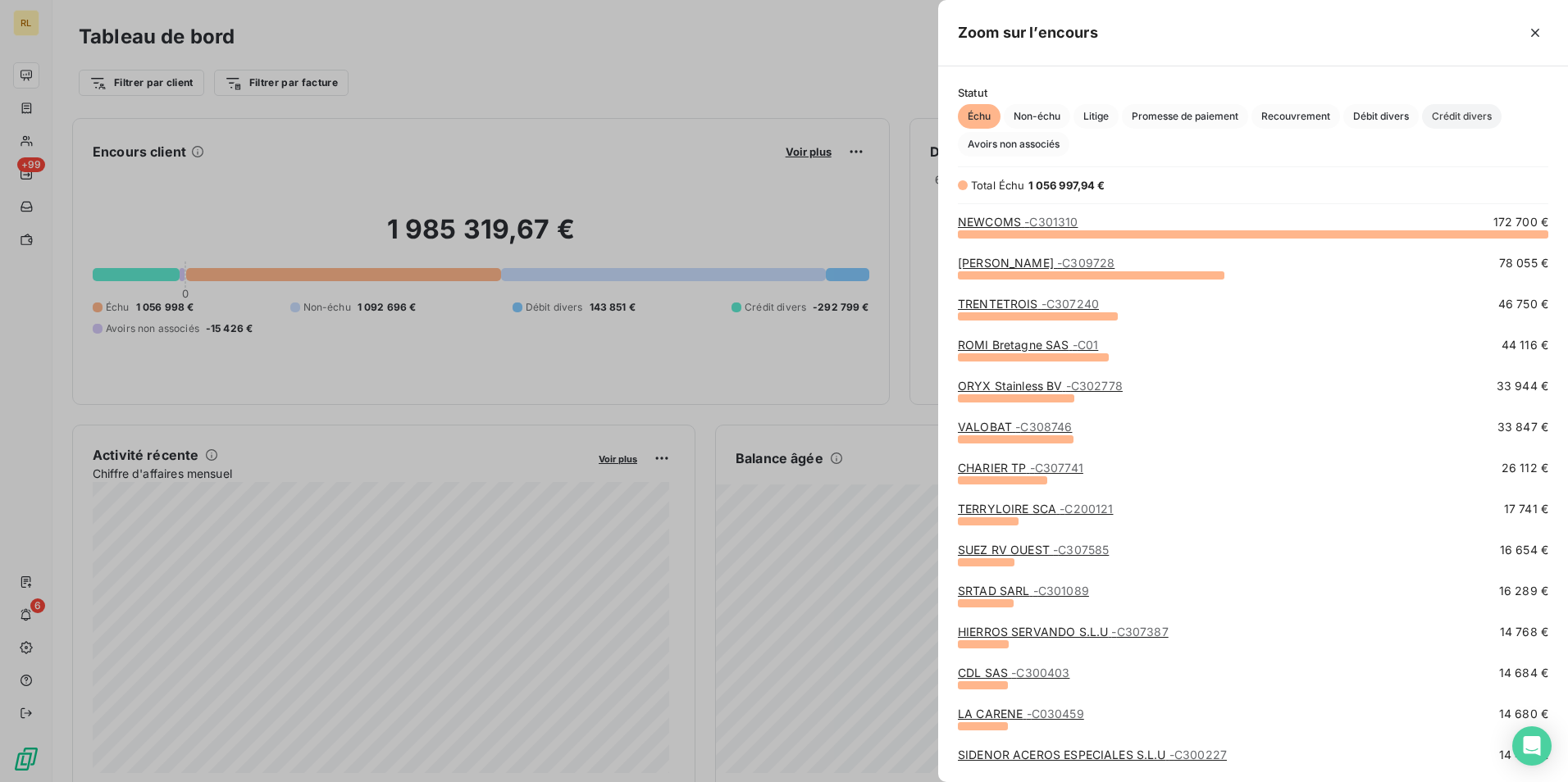
click at [1471, 112] on span "Crédit divers" at bounding box center [1461, 116] width 80 height 24
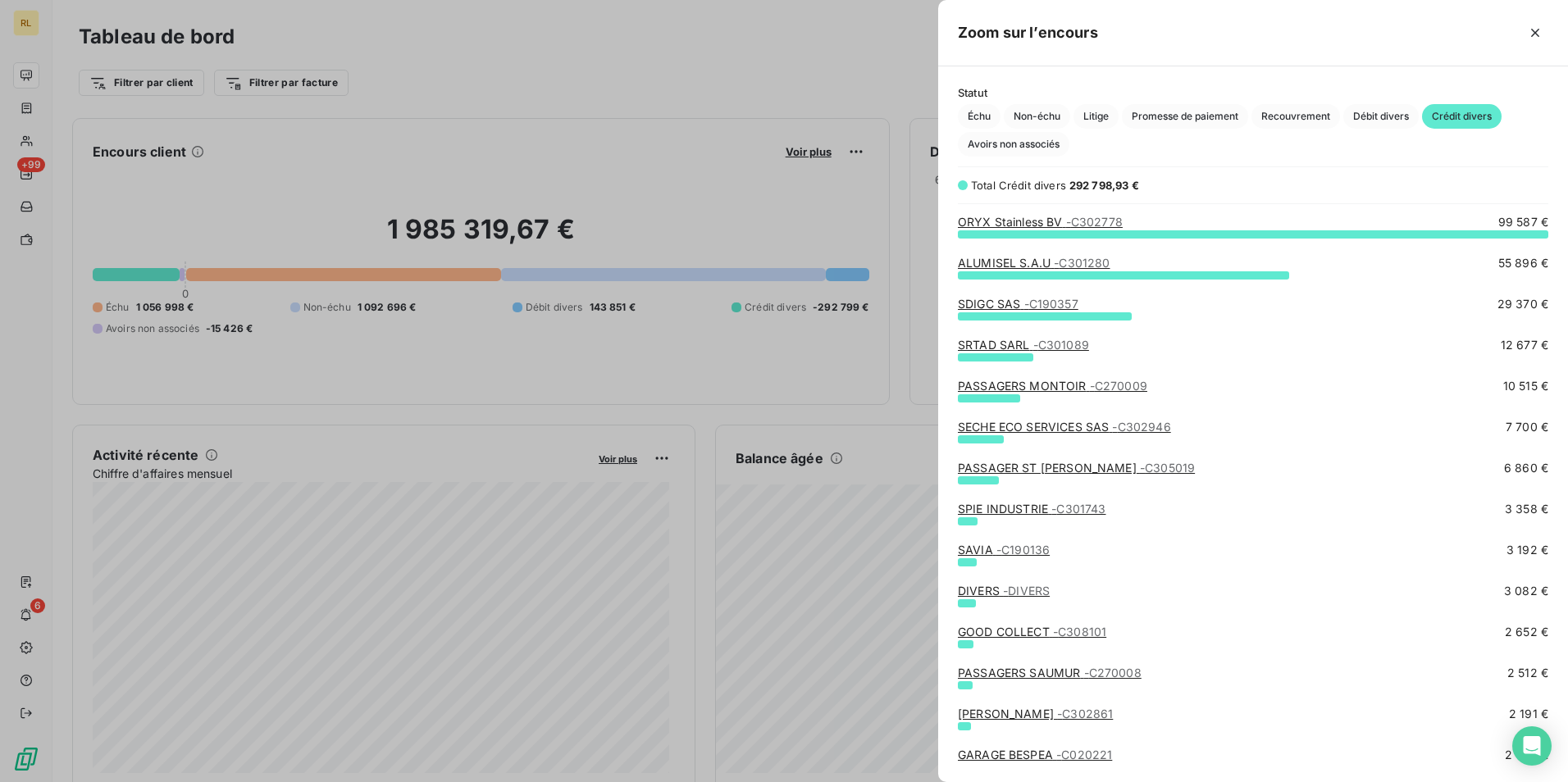
click at [993, 391] on link "PASSAGERS MONTOIR - C270009" at bounding box center [1053, 385] width 190 height 14
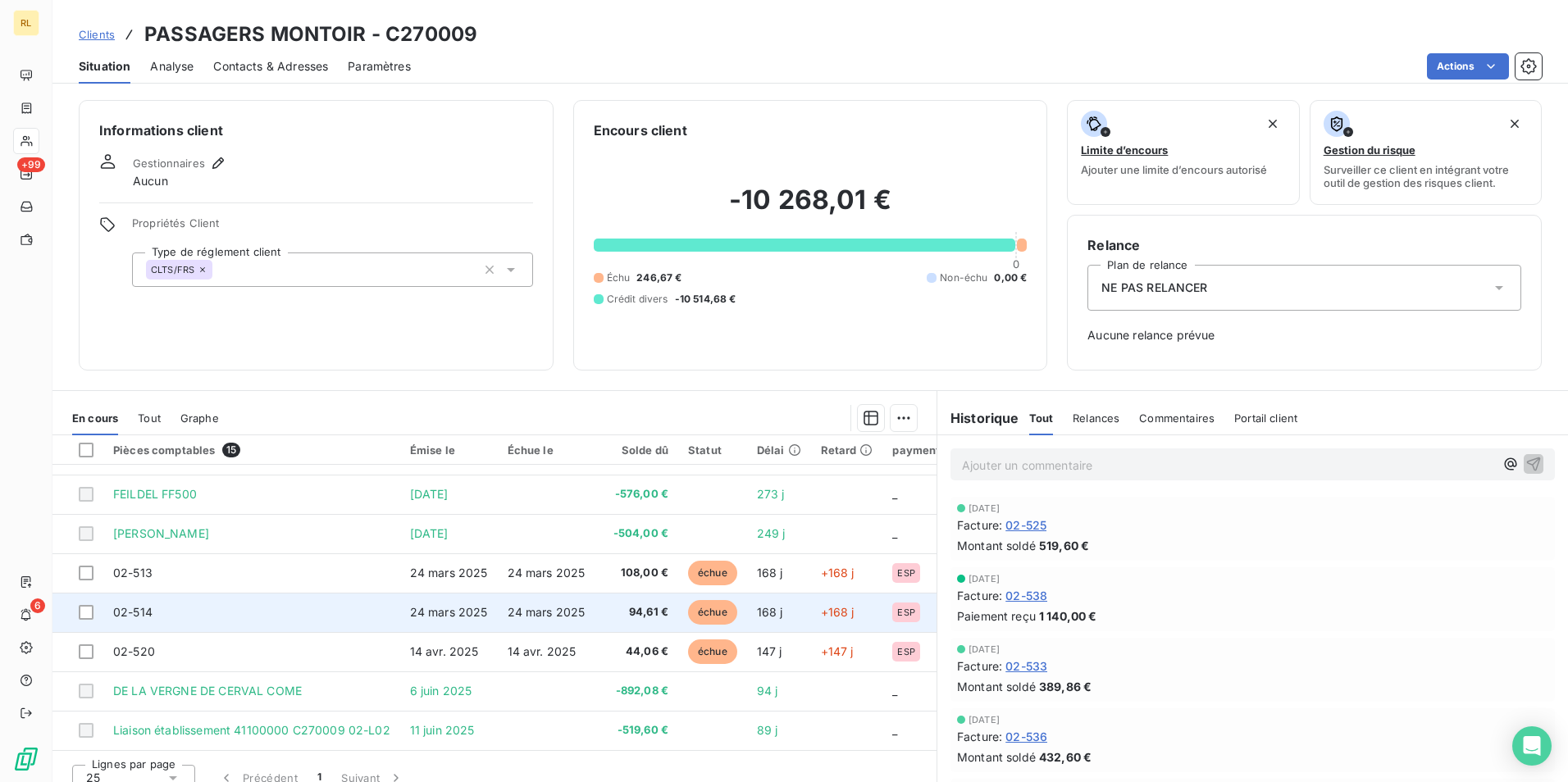
scroll to position [311, 0]
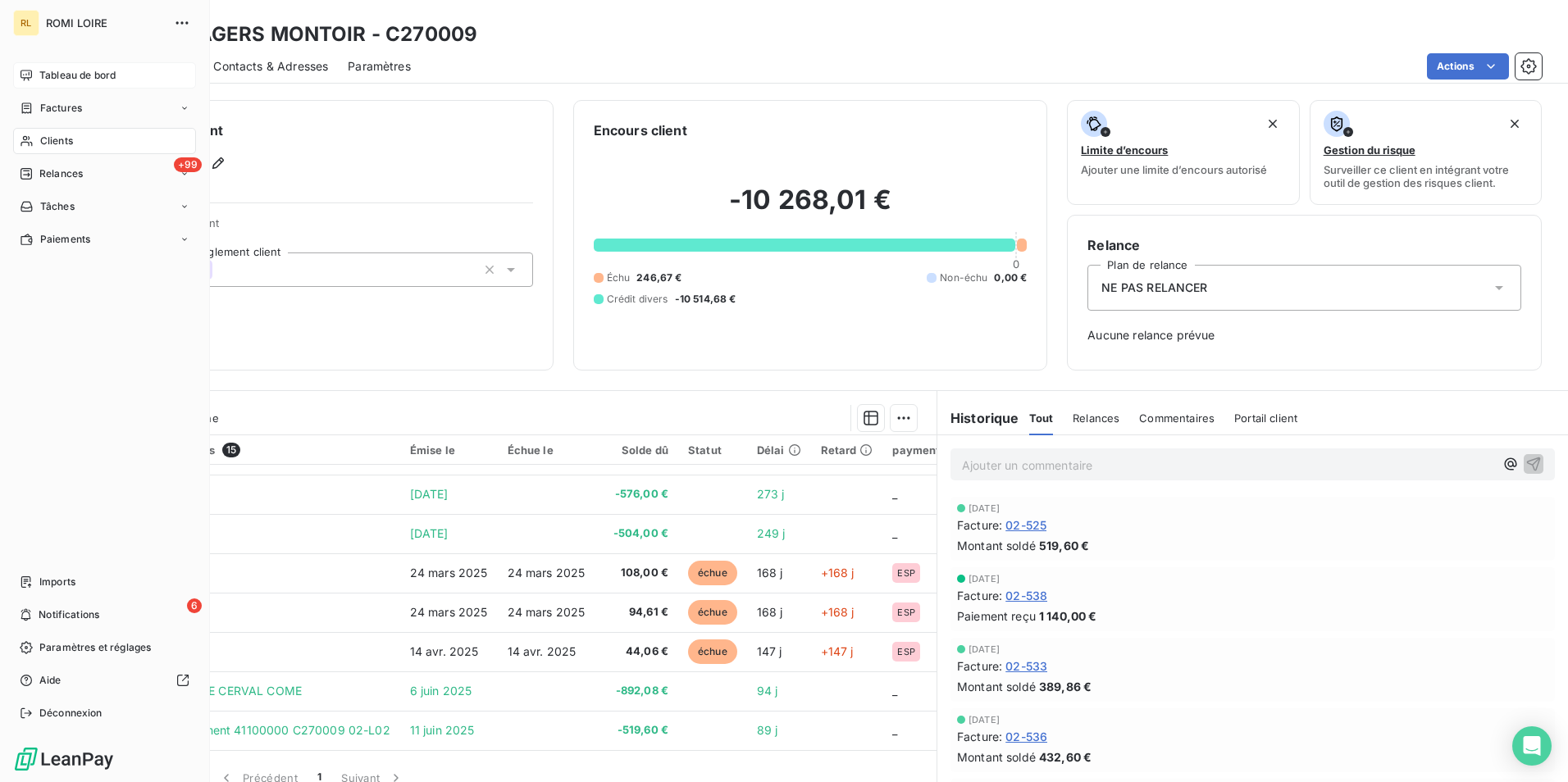
click at [65, 76] on span "Tableau de bord" at bounding box center [77, 76] width 76 height 15
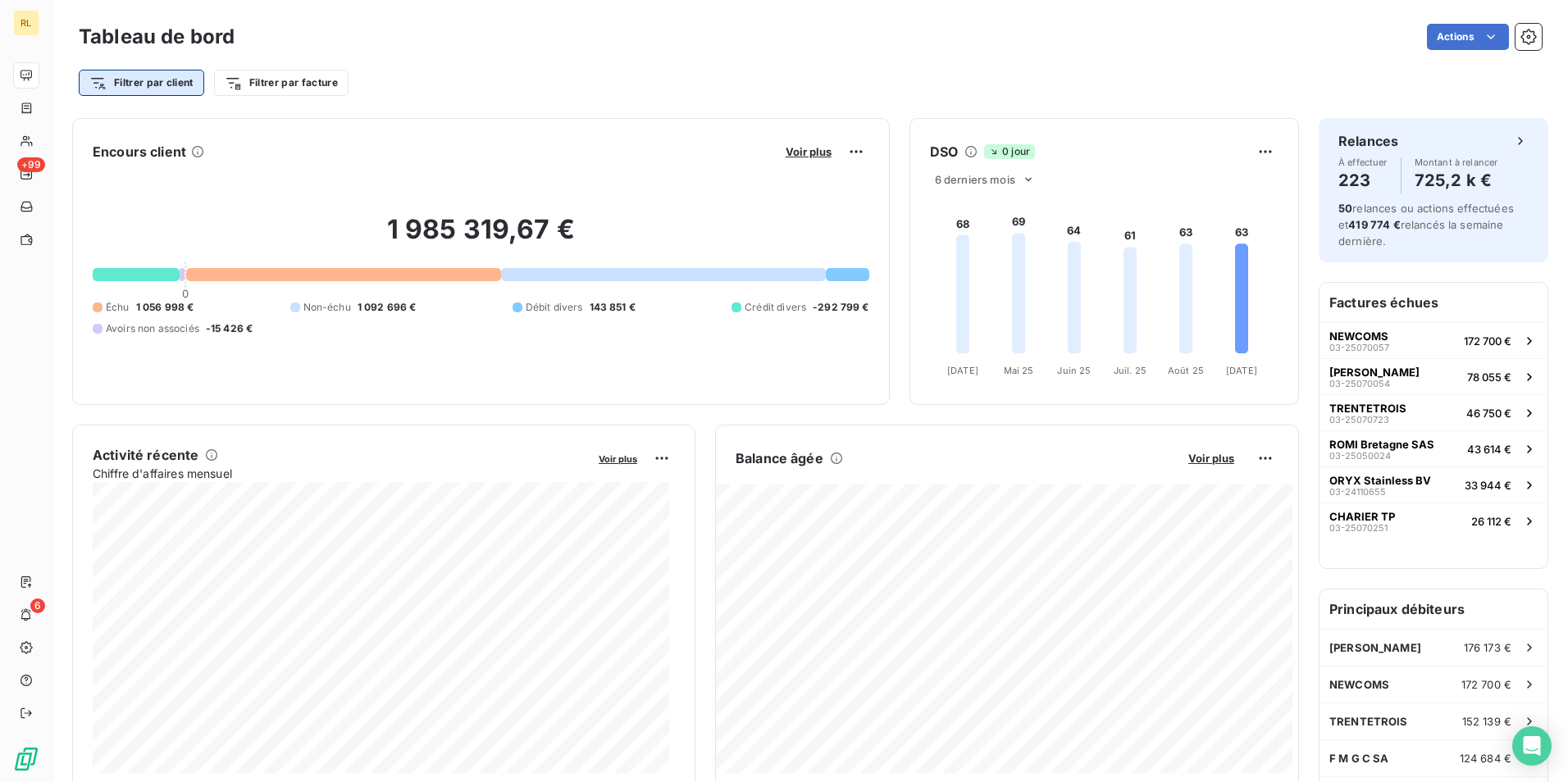
click at [127, 83] on html "RL +99 6 Tableau de bord Actions Filtrer par client Filtrer par facture Encours…" at bounding box center [784, 391] width 1568 height 782
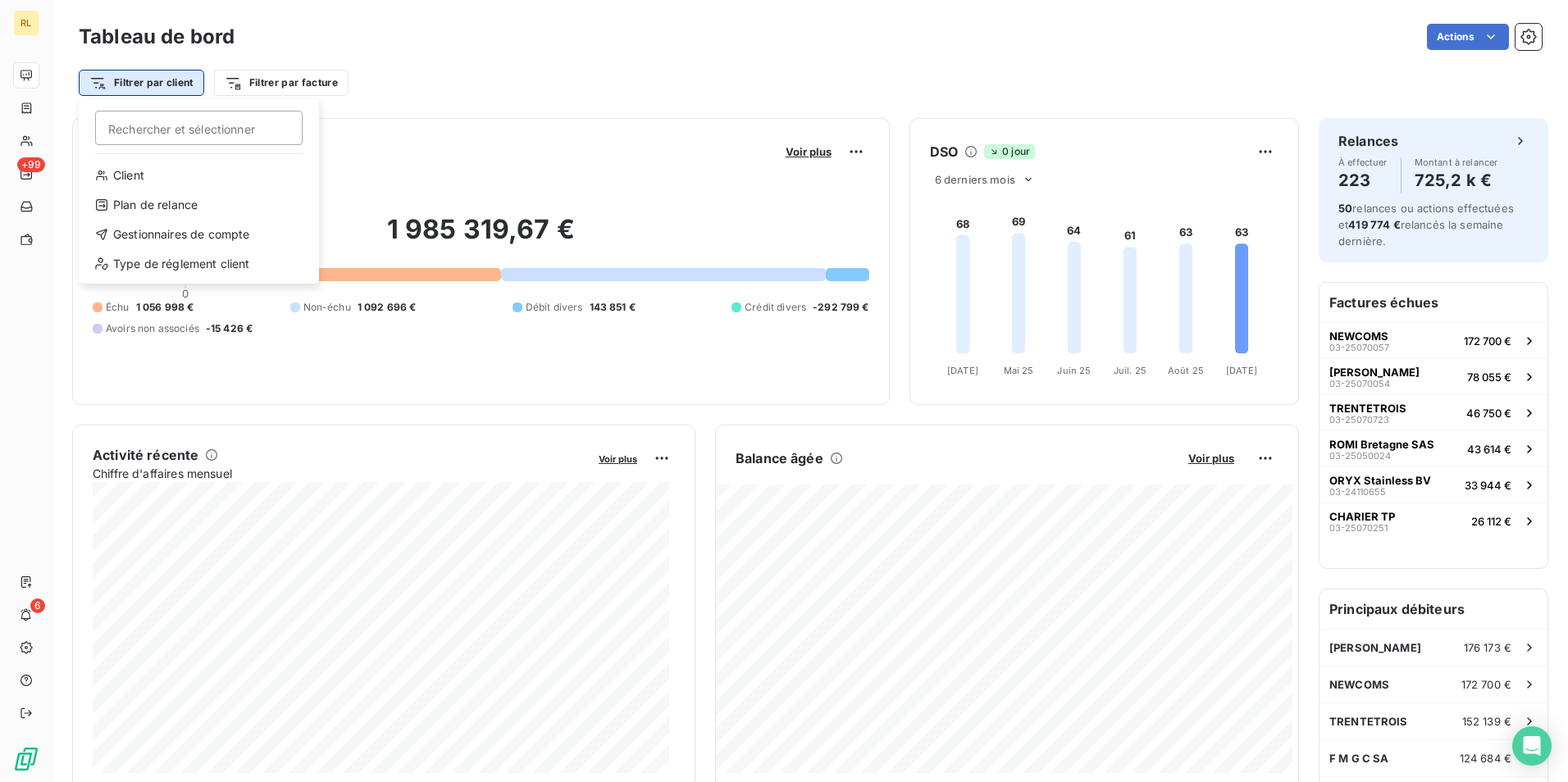
click at [127, 83] on html "RL +99 6 Tableau de bord Actions Filtrer par client Rechercher et sélectionner …" at bounding box center [784, 391] width 1568 height 782
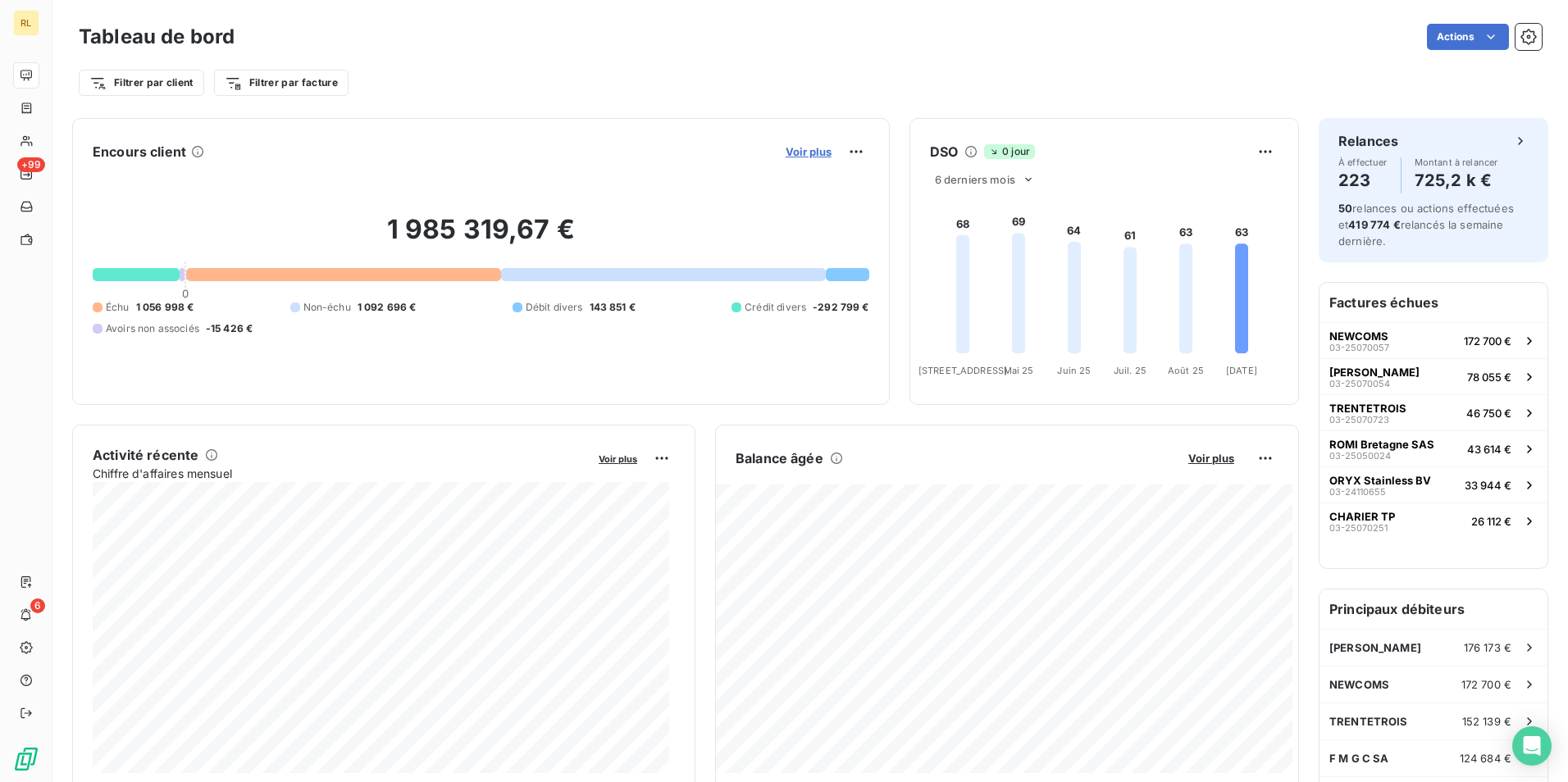
click at [813, 147] on span "Voir plus" at bounding box center [808, 152] width 46 height 13
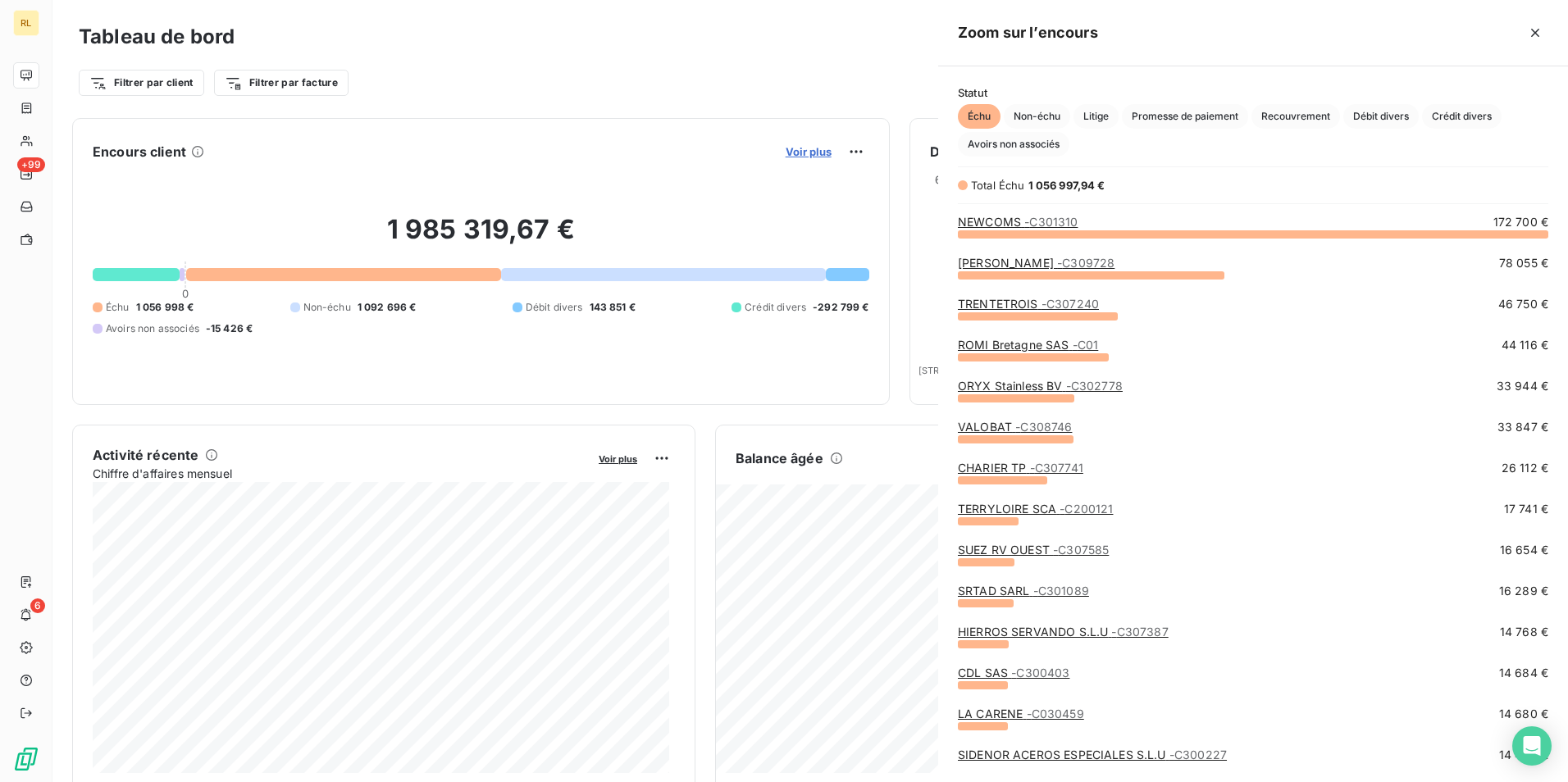
scroll to position [536, 618]
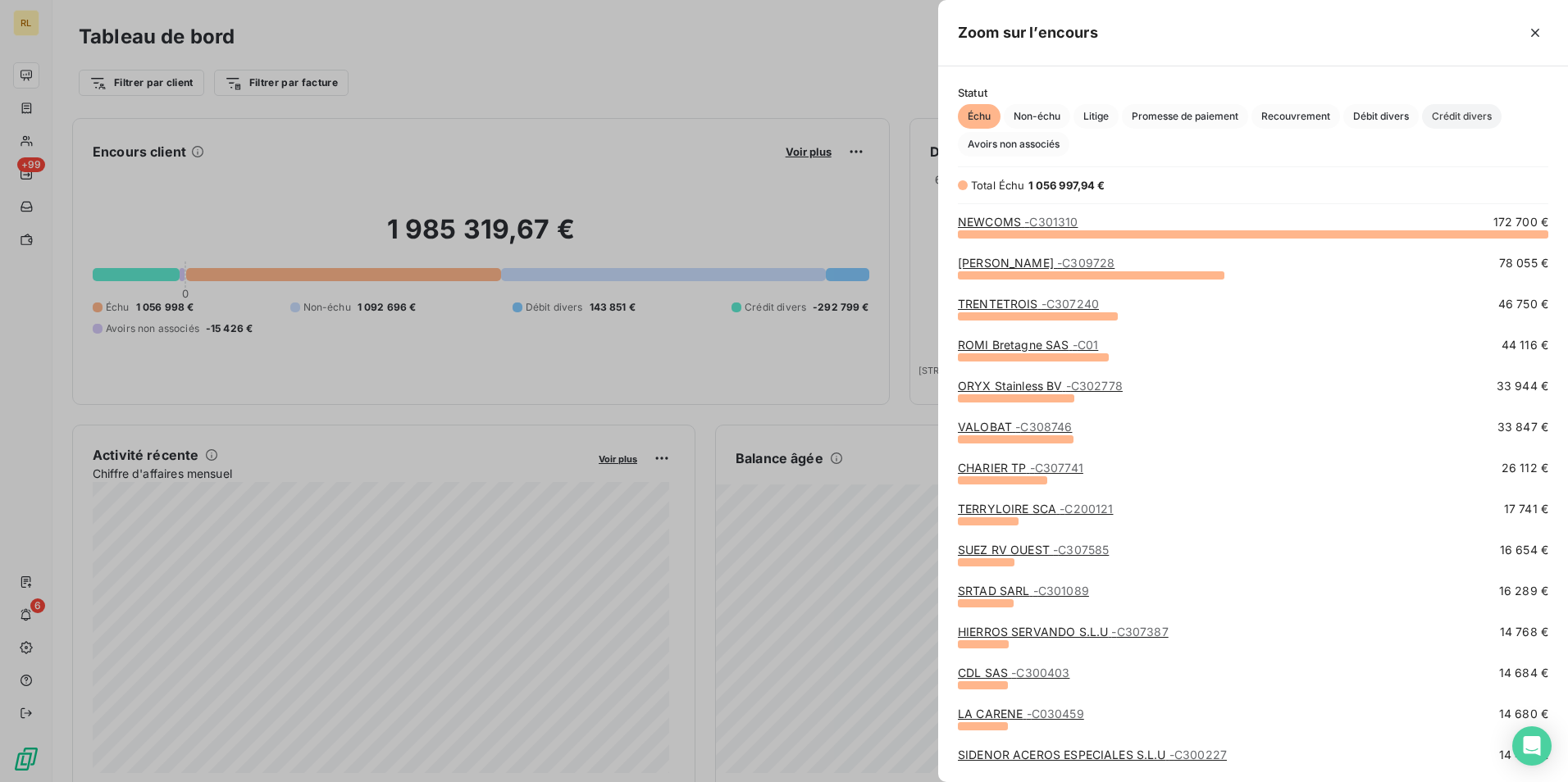
click at [1463, 117] on span "Crédit divers" at bounding box center [1461, 116] width 80 height 24
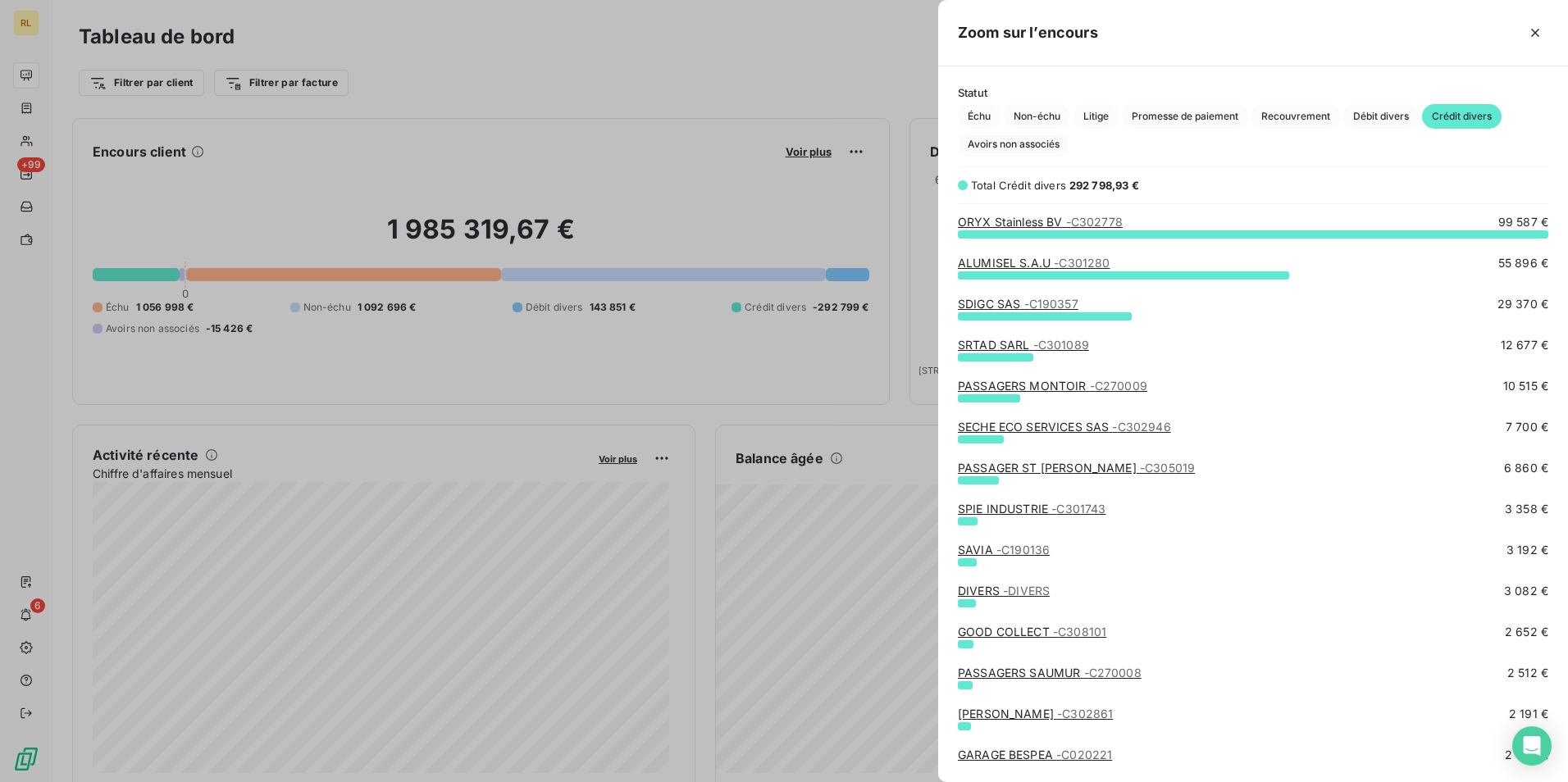
click at [1013, 423] on link "SECHE ECO SERVICES SAS - C302946" at bounding box center [1064, 426] width 213 height 14
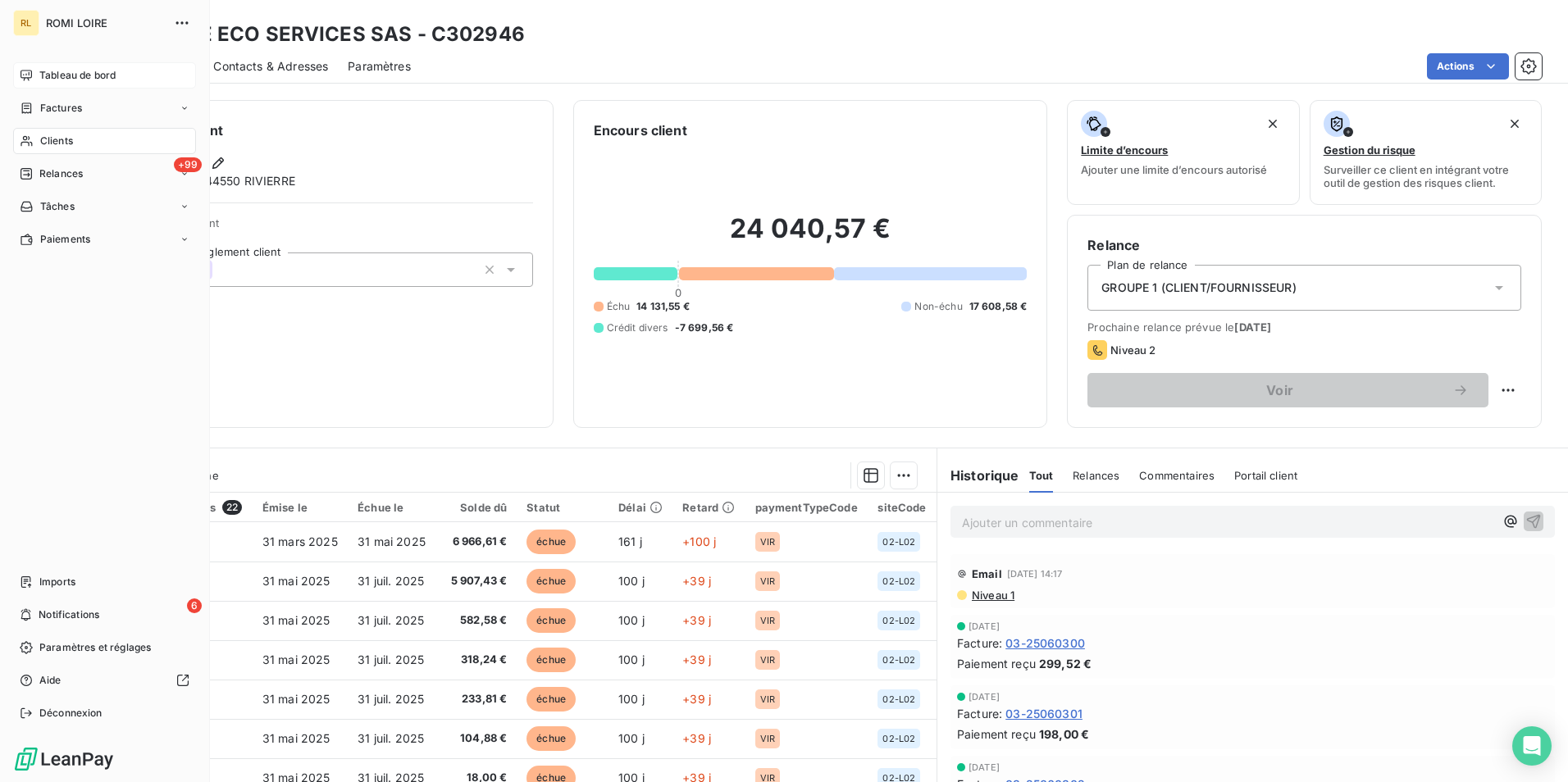
click at [61, 70] on span "Tableau de bord" at bounding box center [77, 76] width 76 height 15
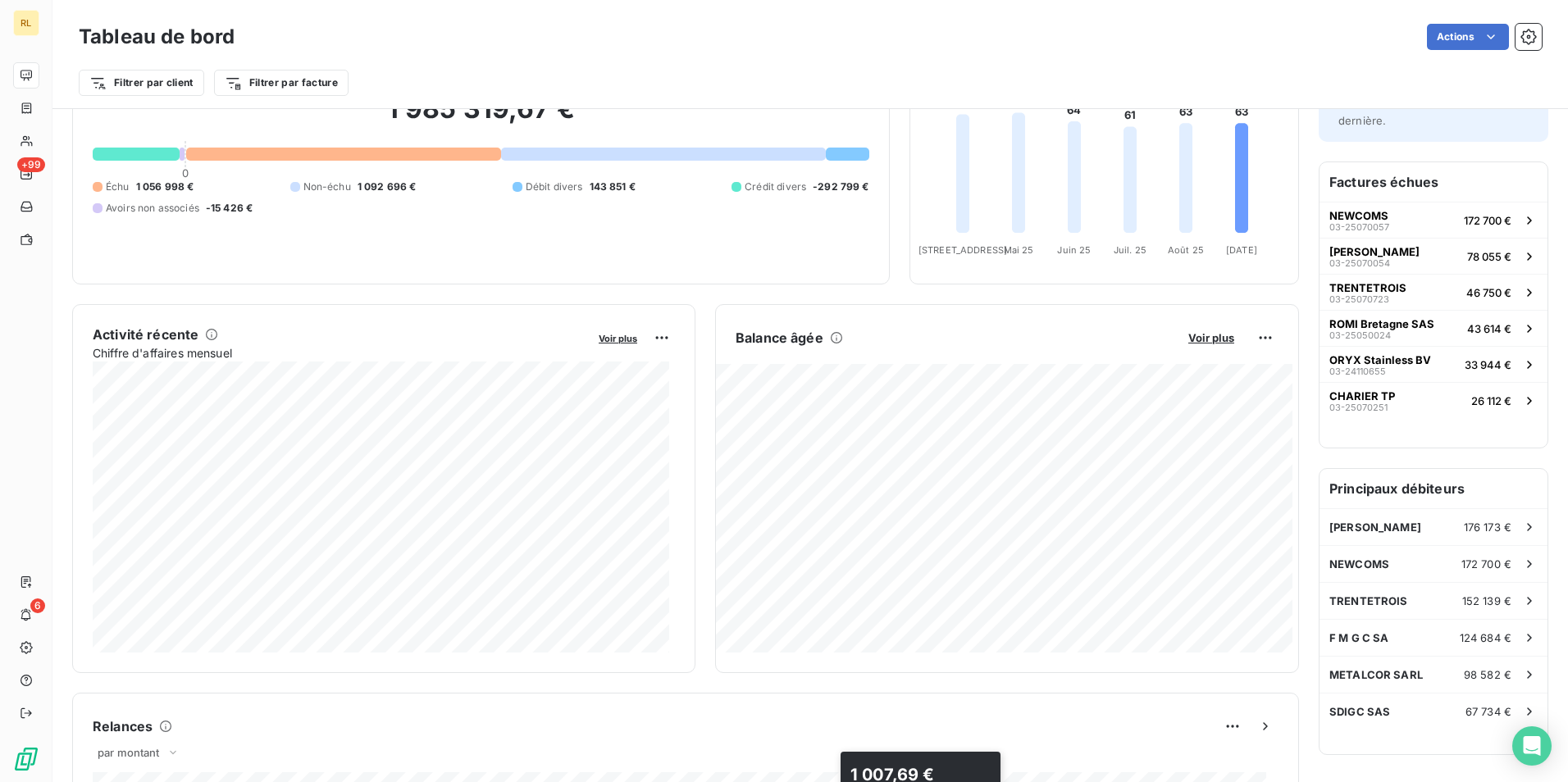
scroll to position [83, 0]
